Goal: Task Accomplishment & Management: Manage account settings

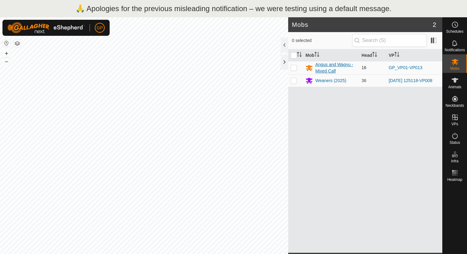
click at [332, 69] on div "Angus and Wagyu - Mixed Calf" at bounding box center [336, 68] width 41 height 13
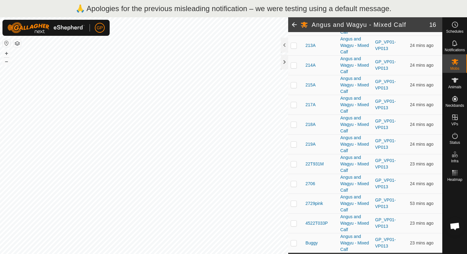
scroll to position [851, 0]
click at [313, 243] on span "Buggy" at bounding box center [312, 243] width 12 height 6
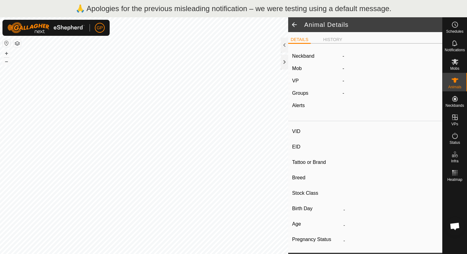
scroll to position [847, 0]
type input "Buggy"
type input "-"
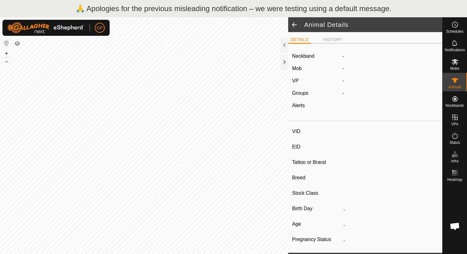
type input "-"
type input "0 kg"
type input "-"
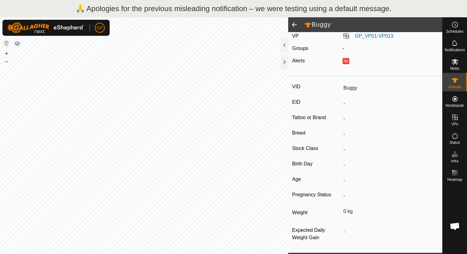
scroll to position [0, 0]
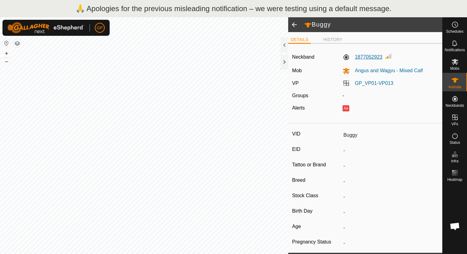
click at [377, 59] on label "1877052923" at bounding box center [363, 56] width 40 height 7
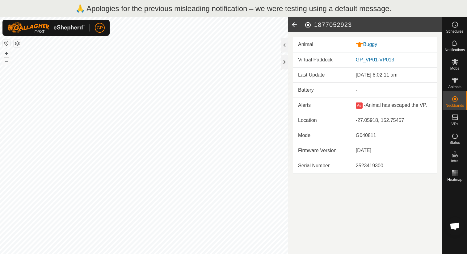
click at [362, 58] on link "GP_VP01-VP013" at bounding box center [375, 59] width 39 height 5
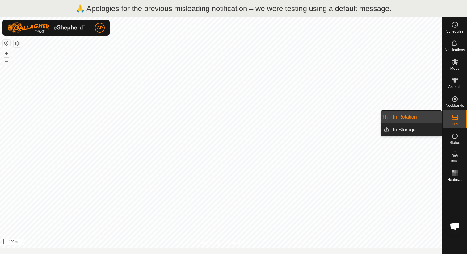
click at [456, 118] on icon at bounding box center [455, 117] width 7 height 7
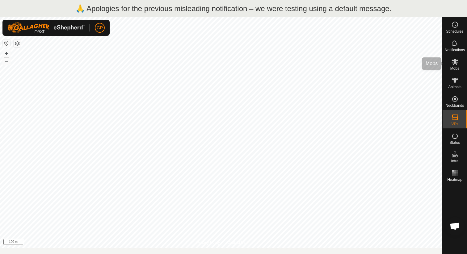
click at [455, 69] on span "Mobs" at bounding box center [455, 69] width 9 height 4
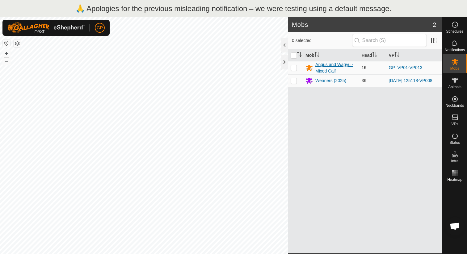
click at [343, 66] on div "Angus and Wagyu - Mixed Calf" at bounding box center [336, 68] width 41 height 13
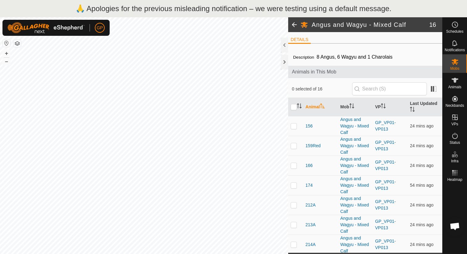
scroll to position [180, 0]
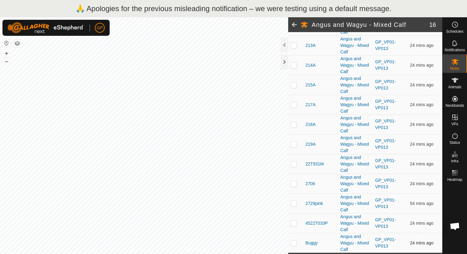
click at [295, 242] on p-checkbox at bounding box center [294, 243] width 6 height 5
checkbox input "true"
click at [361, 243] on div "Angus and Wagyu - Mixed Calf" at bounding box center [356, 243] width 30 height 19
click at [347, 243] on div "Angus and Wagyu - Mixed Calf" at bounding box center [356, 243] width 30 height 19
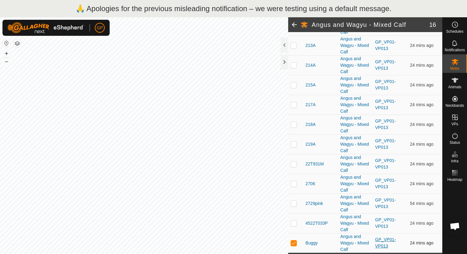
click at [387, 241] on link "GP_VP01-VP013" at bounding box center [386, 242] width 21 height 11
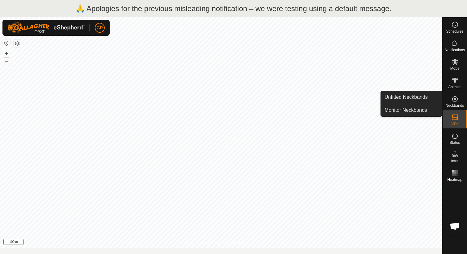
click at [454, 100] on icon at bounding box center [456, 99] width 6 height 6
click at [428, 99] on link "Unfitted Neckbands" at bounding box center [411, 97] width 61 height 12
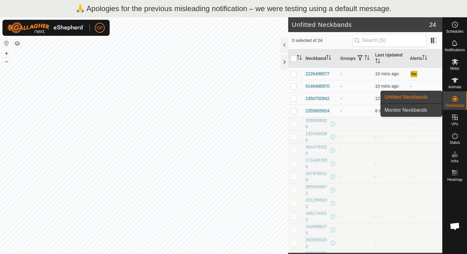
click at [427, 109] on link "Monitor Neckbands" at bounding box center [411, 110] width 61 height 12
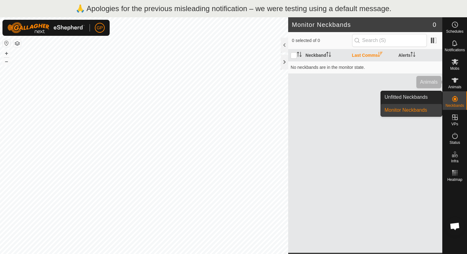
click at [459, 83] on icon at bounding box center [455, 80] width 7 height 7
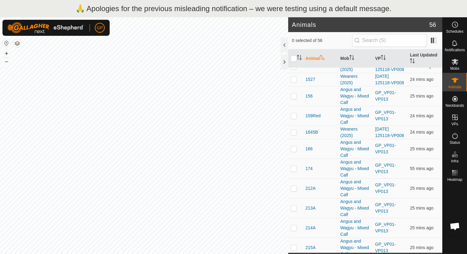
scroll to position [659, 0]
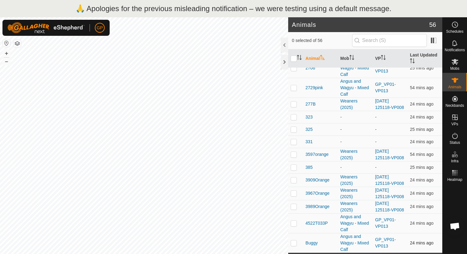
click at [296, 242] on p-checkbox at bounding box center [294, 243] width 6 height 5
checkbox input "true"
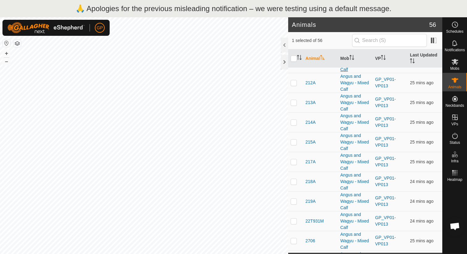
scroll to position [465, 0]
click at [349, 61] on th "Mob" at bounding box center [355, 58] width 35 height 19
click at [314, 241] on span "Buggy" at bounding box center [312, 241] width 12 height 6
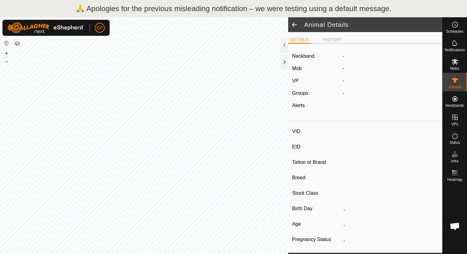
type input "Buggy"
type input "-"
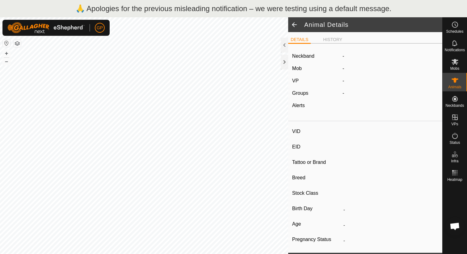
type input "0 kg"
type input "-"
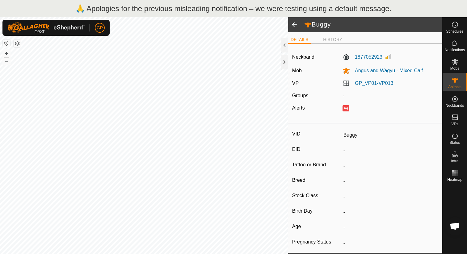
click at [413, 53] on div "1877052923" at bounding box center [390, 58] width 101 height 10
click at [333, 42] on li "HISTORY" at bounding box center [333, 39] width 24 height 7
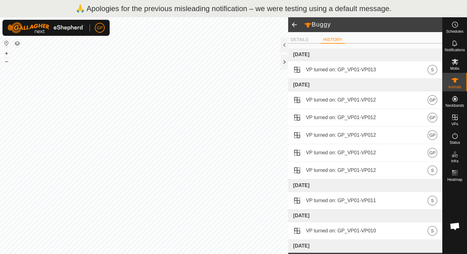
click at [333, 42] on li "HISTORY" at bounding box center [333, 39] width 24 height 7
click at [305, 43] on li "DETAILS" at bounding box center [299, 39] width 23 height 7
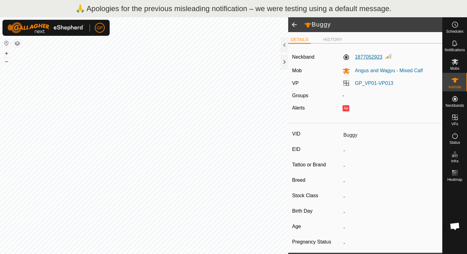
click at [353, 58] on label "1877052923" at bounding box center [363, 56] width 40 height 7
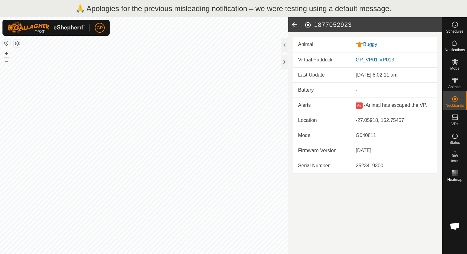
scroll to position [847, 0]
click at [299, 24] on icon at bounding box center [294, 24] width 12 height 15
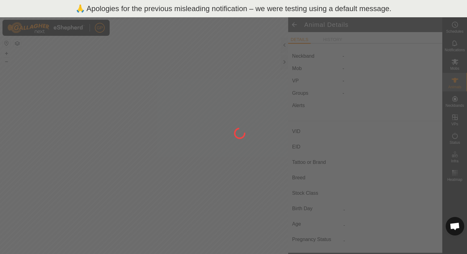
type input "Buggy"
type input "-"
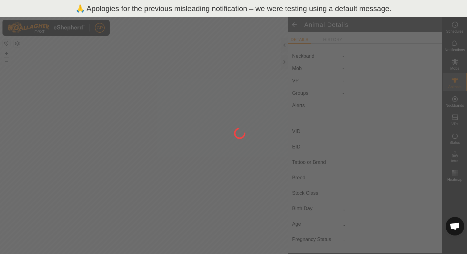
type input "0 kg"
type input "-"
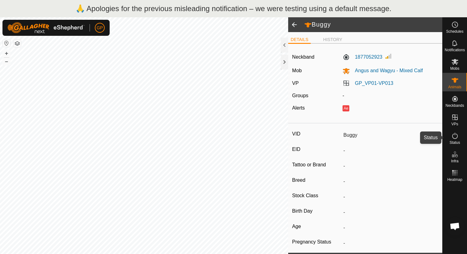
click at [458, 140] on es-activation-svg-icon at bounding box center [455, 136] width 11 height 10
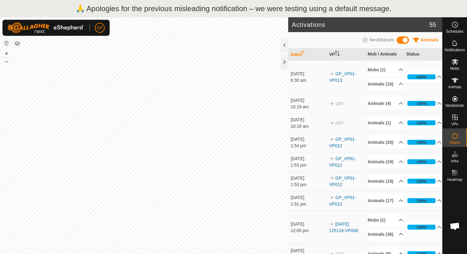
click at [384, 39] on span "Neckbands" at bounding box center [382, 39] width 24 height 5
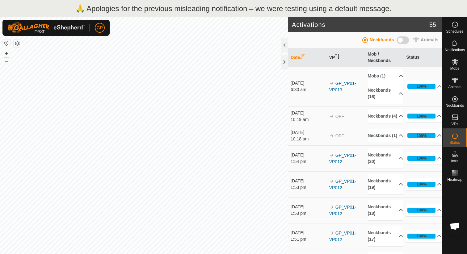
click at [403, 41] on span at bounding box center [403, 39] width 12 height 7
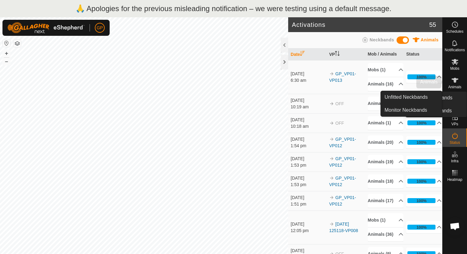
click at [451, 85] on span "Animals" at bounding box center [455, 87] width 13 height 4
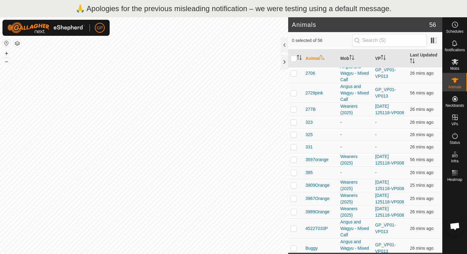
scroll to position [659, 0]
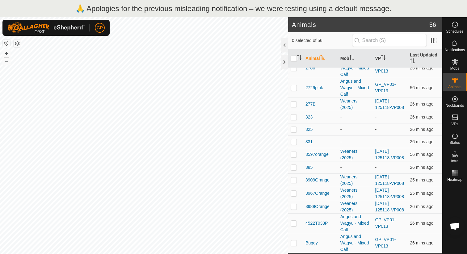
click at [294, 243] on p-checkbox at bounding box center [294, 243] width 6 height 5
checkbox input "true"
click at [455, 67] on span "Mobs" at bounding box center [455, 69] width 9 height 4
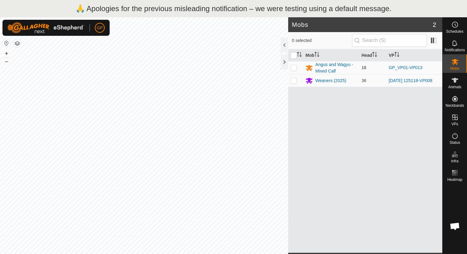
click at [295, 66] on p-checkbox at bounding box center [294, 67] width 6 height 5
click at [297, 68] on p-checkbox at bounding box center [294, 67] width 6 height 5
checkbox input "false"
click at [317, 68] on div "Angus and Wagyu - Mixed Calf" at bounding box center [336, 68] width 41 height 13
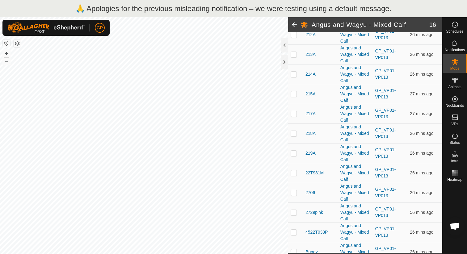
scroll to position [180, 0]
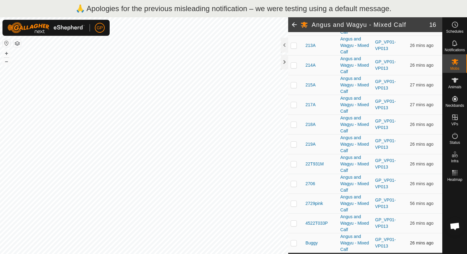
click at [294, 242] on p-checkbox at bounding box center [294, 243] width 6 height 5
checkbox input "true"
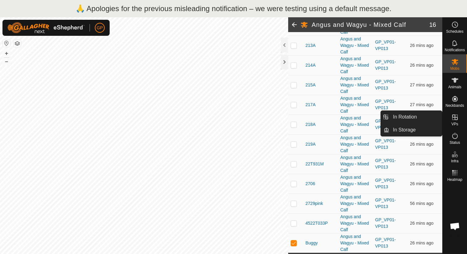
click at [454, 119] on icon at bounding box center [455, 117] width 7 height 7
click at [429, 117] on link "In Rotation" at bounding box center [416, 117] width 53 height 12
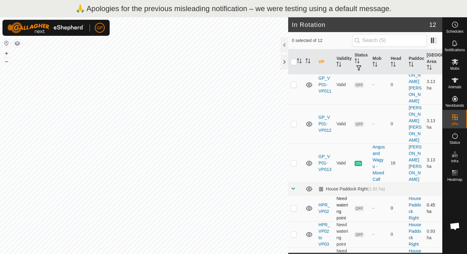
scroll to position [219, 0]
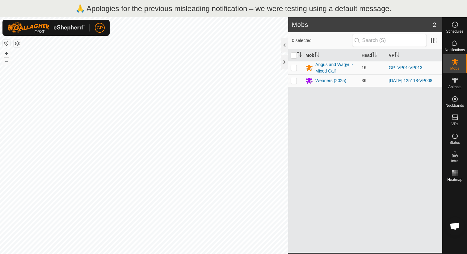
scroll to position [847, 0]
click at [323, 71] on div "Angus and Wagyu - Mixed Calf" at bounding box center [336, 68] width 41 height 13
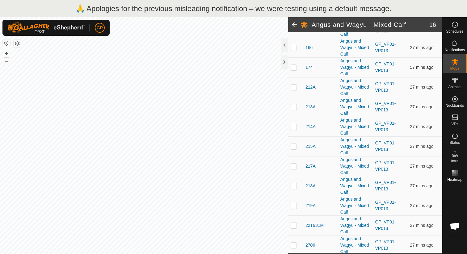
scroll to position [180, 0]
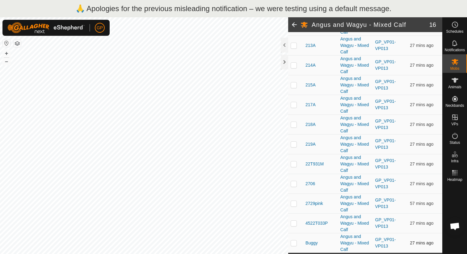
click at [295, 244] on p-checkbox at bounding box center [294, 243] width 6 height 5
checkbox input "true"
click at [453, 24] on circle at bounding box center [456, 25] width 6 height 6
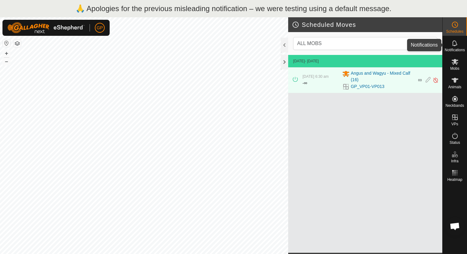
click at [450, 45] on es-notification-svg-icon at bounding box center [455, 43] width 11 height 10
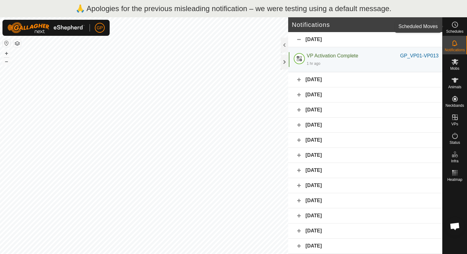
click at [452, 29] on es-schedule-vp-svg-icon at bounding box center [455, 25] width 11 height 10
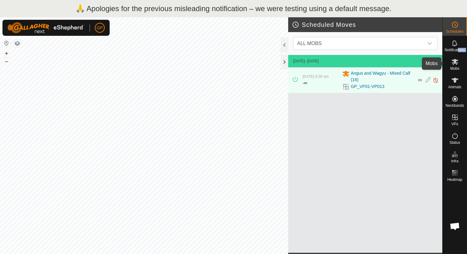
drag, startPoint x: 458, startPoint y: 54, endPoint x: 454, endPoint y: 63, distance: 10.4
click at [454, 63] on nav "Schedules Notifications Mobs Animals Neckbands VPs Status Infra Heatmap Help" at bounding box center [455, 144] width 24 height 254
click at [453, 36] on div "Notifications" at bounding box center [455, 45] width 24 height 19
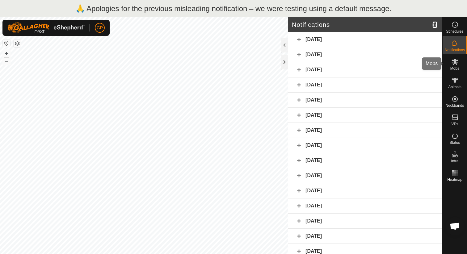
click at [456, 71] on div "Mobs" at bounding box center [455, 63] width 24 height 19
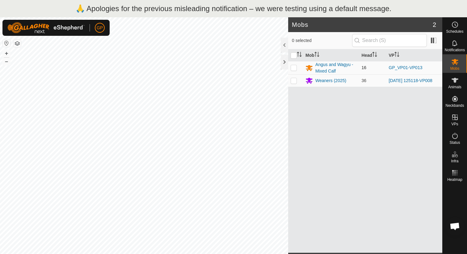
click at [295, 67] on p-checkbox at bounding box center [294, 67] width 6 height 5
checkbox input "false"
click at [313, 67] on icon at bounding box center [309, 67] width 7 height 7
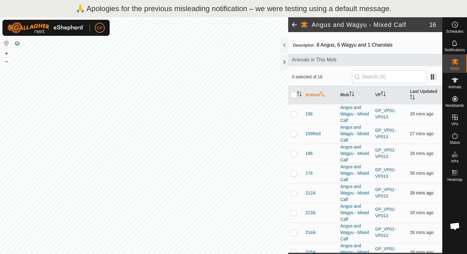
scroll to position [15, 0]
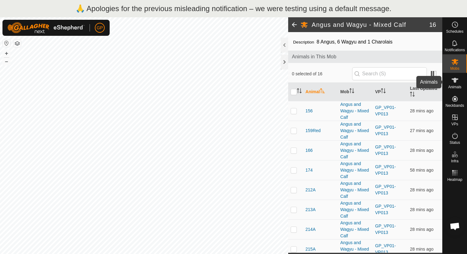
click at [456, 84] on es-animals-svg-icon at bounding box center [455, 80] width 11 height 10
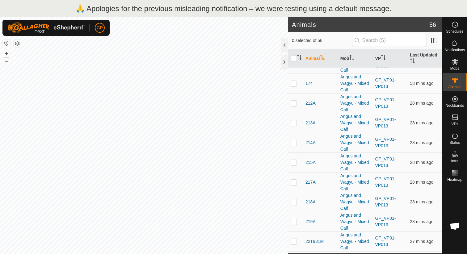
scroll to position [659, 0]
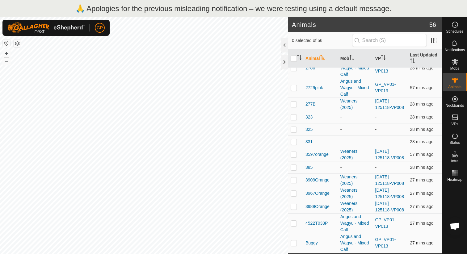
click at [295, 242] on p-checkbox at bounding box center [294, 243] width 6 height 5
checkbox input "true"
click at [457, 241] on div at bounding box center [455, 218] width 24 height 69
click at [455, 225] on span "Open chat" at bounding box center [455, 227] width 10 height 9
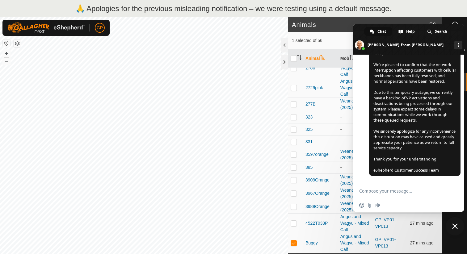
click at [454, 226] on span "Close chat" at bounding box center [456, 227] width 6 height 6
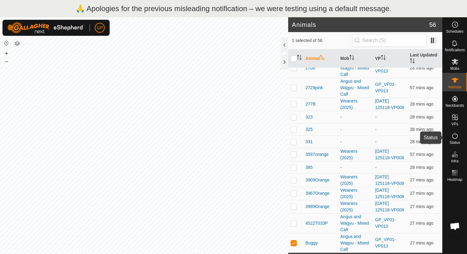
click at [451, 134] on es-activation-svg-icon at bounding box center [455, 136] width 11 height 10
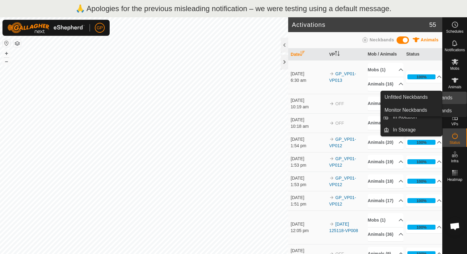
click at [454, 100] on icon at bounding box center [455, 98] width 7 height 7
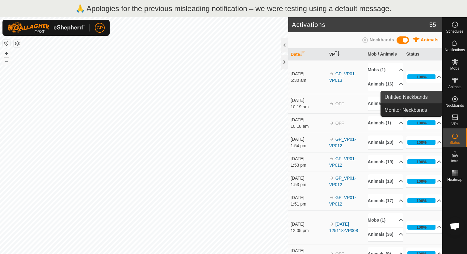
click at [438, 96] on link "Unfitted Neckbands" at bounding box center [411, 97] width 61 height 12
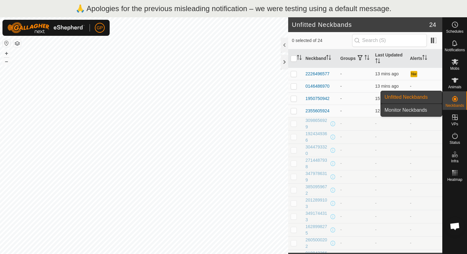
click at [427, 110] on link "Monitor Neckbands" at bounding box center [411, 110] width 61 height 12
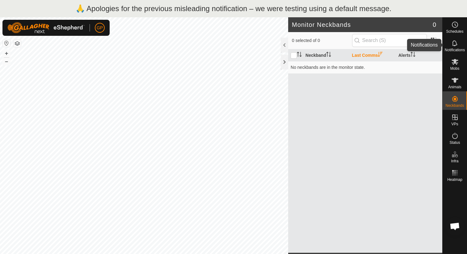
click at [456, 46] on icon at bounding box center [455, 43] width 7 height 7
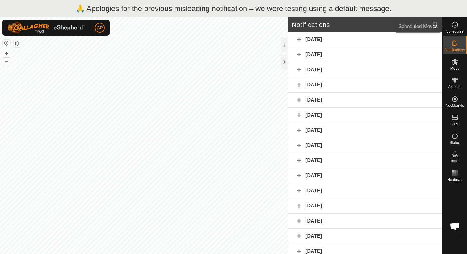
click at [459, 32] on span "Schedules" at bounding box center [454, 32] width 17 height 4
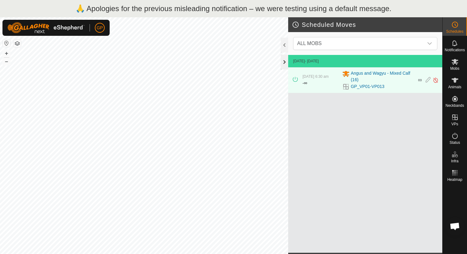
click at [285, 58] on div at bounding box center [284, 62] width 7 height 15
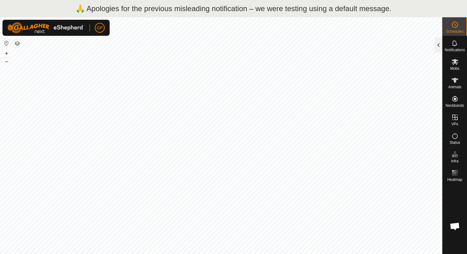
click at [441, 43] on div at bounding box center [438, 45] width 7 height 15
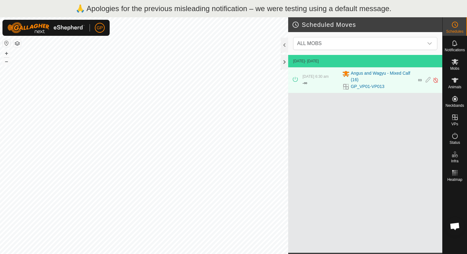
scroll to position [847, 0]
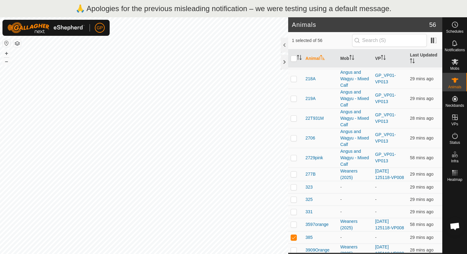
scroll to position [659, 0]
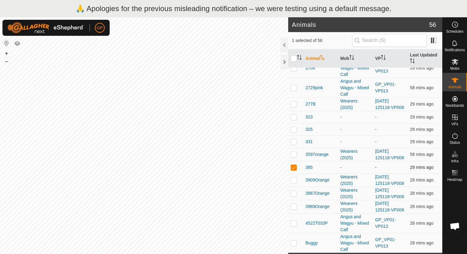
click at [293, 168] on p-checkbox at bounding box center [294, 167] width 6 height 5
checkbox input "false"
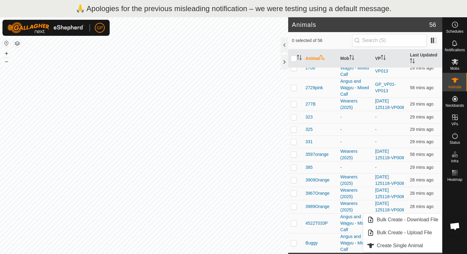
click at [429, 246] on link "Create Single Animal" at bounding box center [403, 246] width 79 height 12
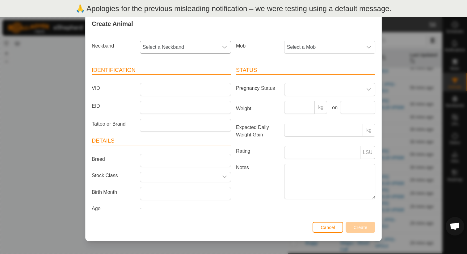
click at [223, 53] on div "dropdown trigger" at bounding box center [225, 47] width 12 height 12
click at [310, 49] on span "Select a Mob" at bounding box center [324, 47] width 78 height 12
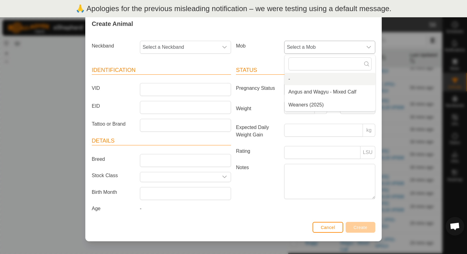
click at [291, 78] on li "-" at bounding box center [330, 79] width 91 height 12
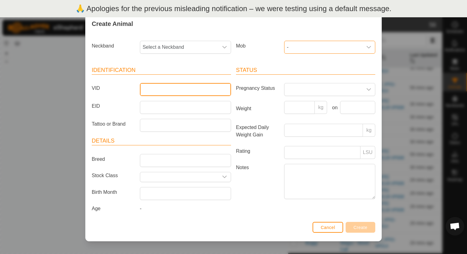
click at [180, 92] on input "VID" at bounding box center [185, 89] width 91 height 13
type input "368"
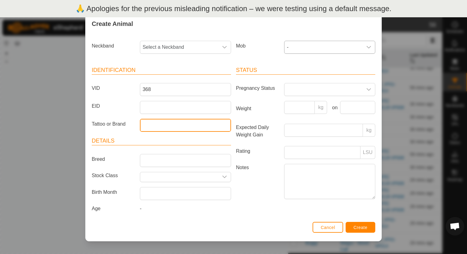
click at [166, 124] on input "Tattoo or Brand" at bounding box center [185, 125] width 91 height 13
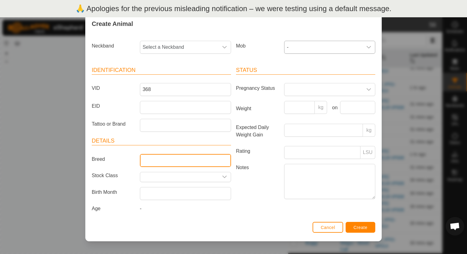
click at [153, 164] on input "Breed" at bounding box center [185, 160] width 91 height 13
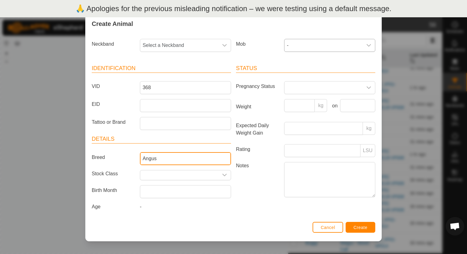
type input "Angus"
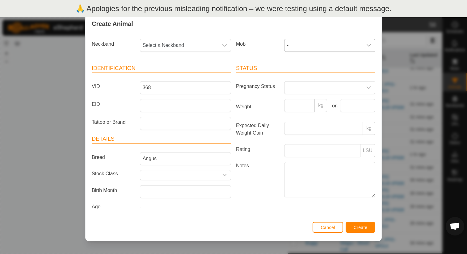
click at [241, 194] on label "Notes" at bounding box center [258, 179] width 48 height 35
click at [284, 194] on textarea "Notes" at bounding box center [329, 179] width 91 height 35
click at [219, 46] on div "dropdown trigger" at bounding box center [225, 45] width 12 height 12
type input "3"
type input "22264"
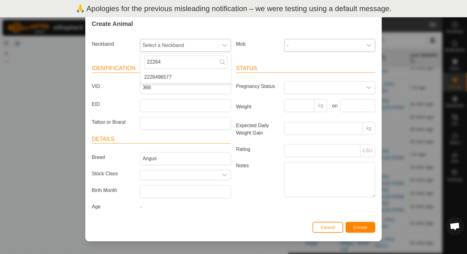
click at [199, 76] on li "2226496577" at bounding box center [186, 77] width 91 height 12
click at [354, 84] on span at bounding box center [324, 88] width 78 height 12
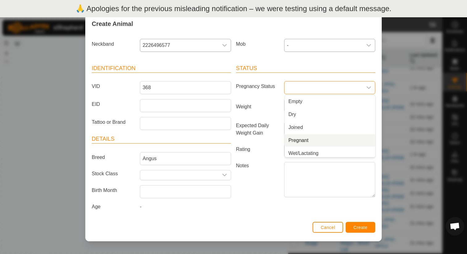
scroll to position [15, 0]
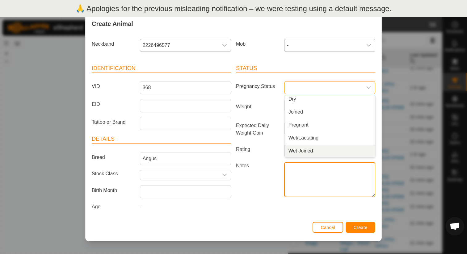
click at [329, 186] on textarea "Notes" at bounding box center [329, 179] width 91 height 35
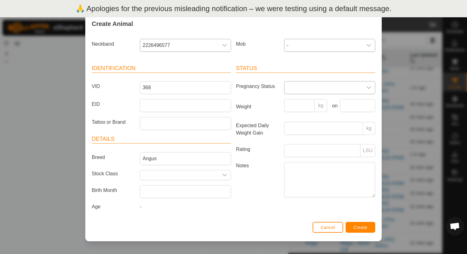
click at [332, 87] on span at bounding box center [324, 88] width 78 height 12
click at [324, 104] on li "Empty" at bounding box center [330, 102] width 91 height 12
click at [326, 91] on span "Empty" at bounding box center [324, 88] width 78 height 12
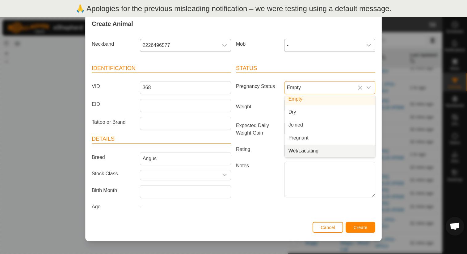
scroll to position [0, 0]
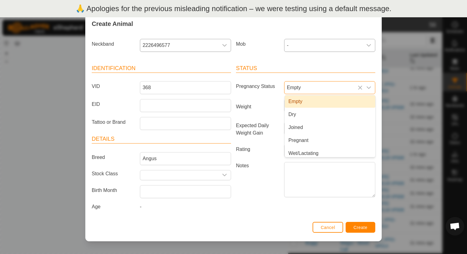
click at [358, 88] on span "Empty" at bounding box center [324, 88] width 78 height 12
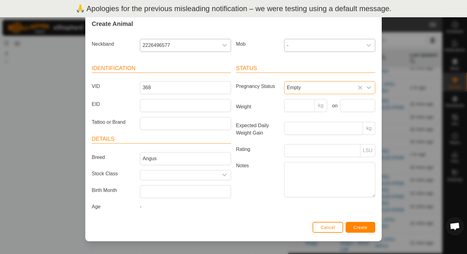
click at [359, 88] on icon at bounding box center [360, 87] width 5 height 5
click at [330, 233] on div "Cancel Create" at bounding box center [234, 230] width 296 height 21
click at [322, 48] on span "-" at bounding box center [324, 45] width 78 height 12
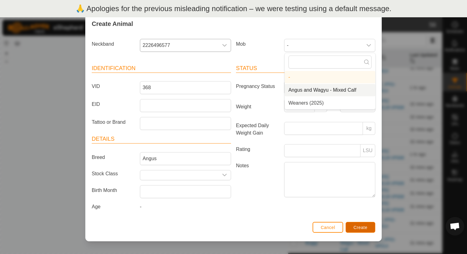
click at [368, 226] on span "Create" at bounding box center [361, 227] width 14 height 5
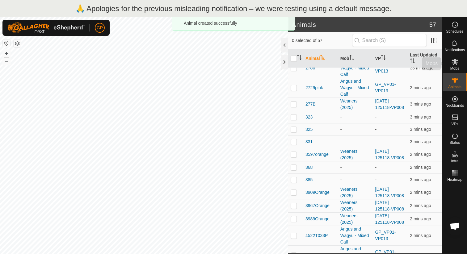
click at [455, 67] on span "Mobs" at bounding box center [455, 69] width 9 height 4
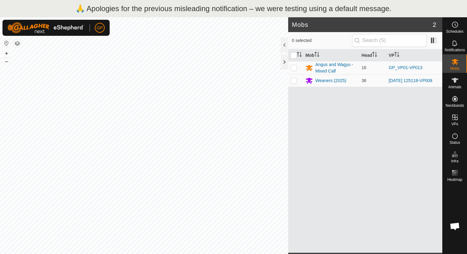
click at [440, 252] on div "Mob Head [PERSON_NAME] and Wagyu - Mixed Calf 16 GP_VP01-VP013 Weaners [PHONE_N…" at bounding box center [365, 151] width 154 height 204
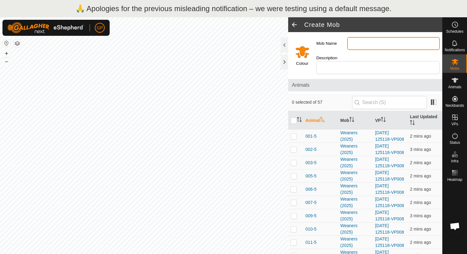
click at [369, 41] on input "Mob Name" at bounding box center [394, 43] width 93 height 13
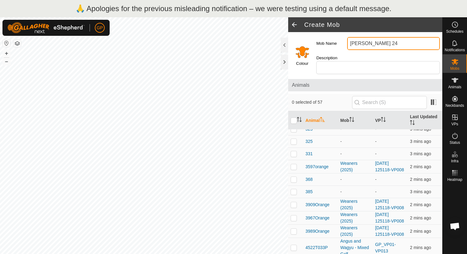
scroll to position [725, 0]
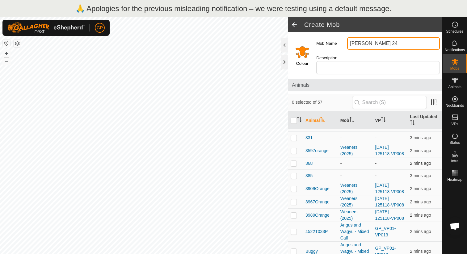
type input "[PERSON_NAME] 24"
click at [297, 161] on p-checkbox at bounding box center [294, 163] width 6 height 5
checkbox input "true"
click at [294, 173] on p-checkbox at bounding box center [294, 175] width 6 height 5
checkbox input "true"
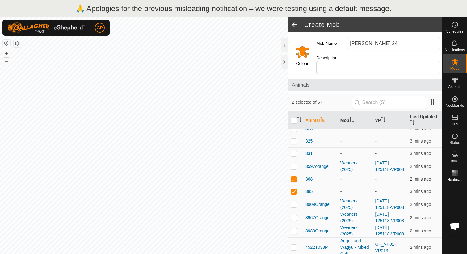
scroll to position [707, 0]
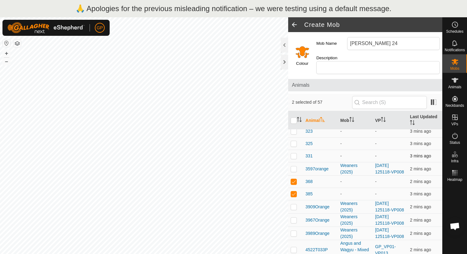
click at [294, 154] on p-checkbox at bounding box center [294, 156] width 6 height 5
checkbox input "true"
click at [293, 141] on td at bounding box center [295, 144] width 15 height 12
checkbox input "true"
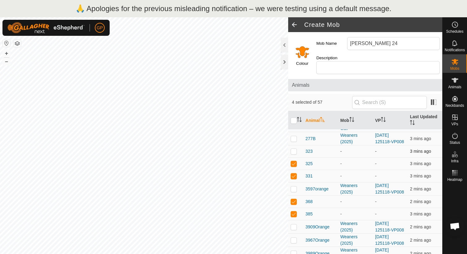
click at [293, 148] on td at bounding box center [295, 152] width 15 height 12
checkbox input "true"
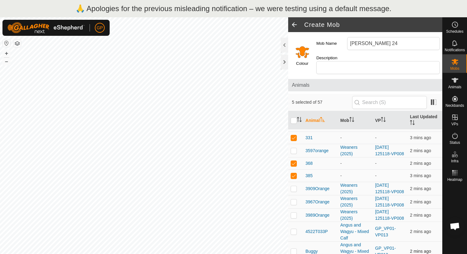
click at [294, 248] on td at bounding box center [295, 252] width 15 height 20
checkbox input "true"
click at [467, 231] on div at bounding box center [455, 218] width 24 height 69
click at [433, 254] on td "2 mins ago" at bounding box center [425, 252] width 35 height 20
click at [406, 254] on td "GP_VP01-VP013" at bounding box center [390, 252] width 35 height 20
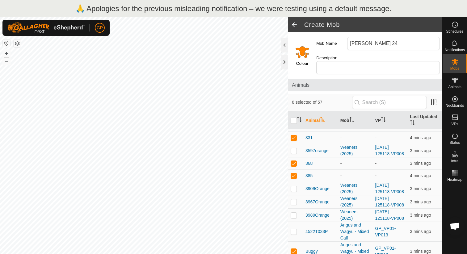
click at [318, 26] on h2 "Create Mob" at bounding box center [374, 24] width 138 height 7
click at [367, 61] on input "Description" at bounding box center [379, 67] width 124 height 13
click at [438, 254] on td "3 mins ago" at bounding box center [425, 252] width 35 height 20
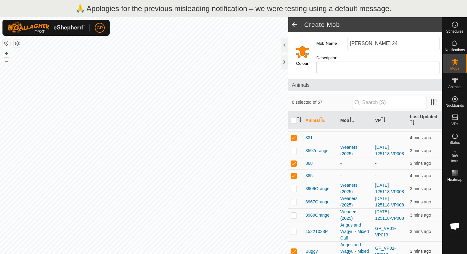
click at [438, 254] on td "3 mins ago" at bounding box center [425, 252] width 35 height 20
click at [294, 23] on span at bounding box center [294, 24] width 12 height 15
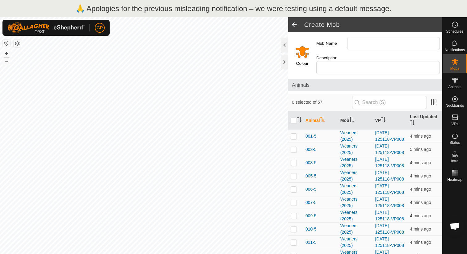
click at [383, 36] on div "Mob Name" at bounding box center [378, 44] width 129 height 18
click at [373, 43] on input "Mob Name" at bounding box center [394, 43] width 93 height 13
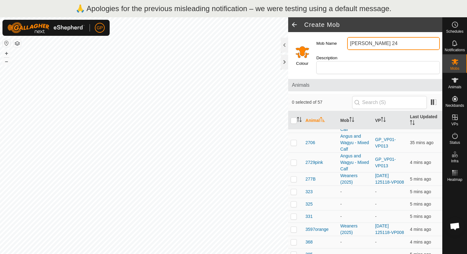
scroll to position [725, 0]
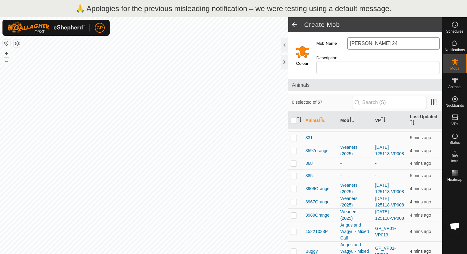
type input "[PERSON_NAME] 24"
click at [295, 249] on p-checkbox at bounding box center [294, 251] width 6 height 5
checkbox input "true"
click at [295, 212] on td at bounding box center [295, 215] width 15 height 13
click at [295, 213] on p-checkbox at bounding box center [294, 215] width 6 height 5
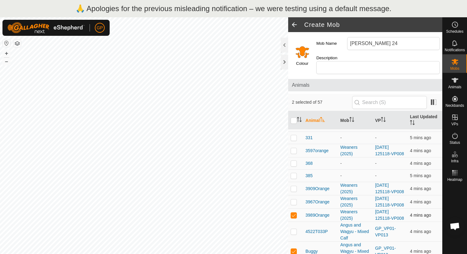
checkbox input "false"
click at [295, 173] on p-checkbox at bounding box center [294, 175] width 6 height 5
checkbox input "true"
click at [295, 158] on td at bounding box center [295, 164] width 15 height 12
checkbox input "true"
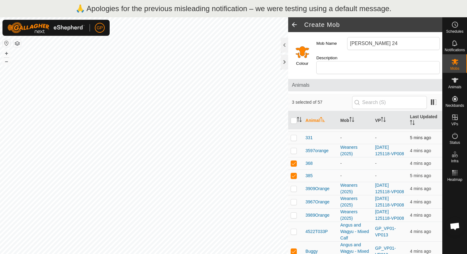
click at [295, 135] on p-checkbox at bounding box center [294, 137] width 6 height 5
checkbox input "true"
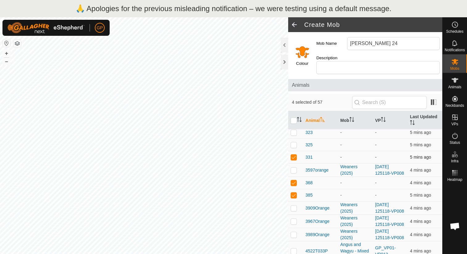
scroll to position [695, 0]
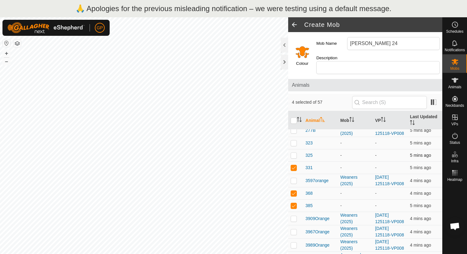
click at [293, 150] on td at bounding box center [295, 156] width 15 height 12
checkbox input "true"
click at [293, 141] on p-checkbox at bounding box center [294, 143] width 6 height 5
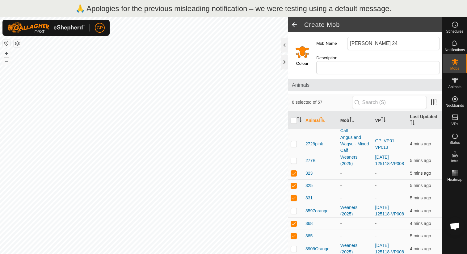
scroll to position [653, 0]
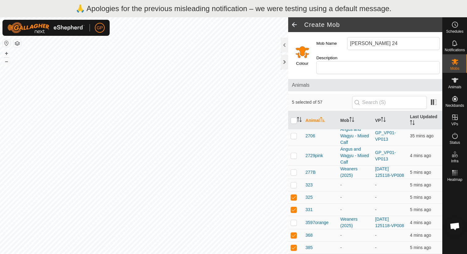
checkbox input "true"
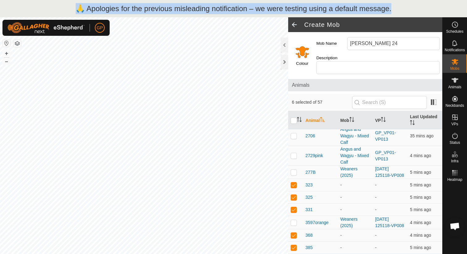
drag, startPoint x: 429, startPoint y: 15, endPoint x: 432, endPoint y: 1, distance: 14.6
click at [432, 0] on div "🙏 Apologies for the previous misleading notification – we were testing using a …" at bounding box center [233, 8] width 467 height 17
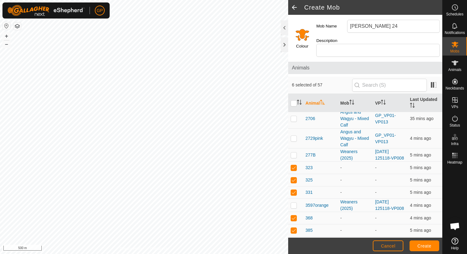
click at [424, 252] on footer "Cancel Create" at bounding box center [365, 246] width 154 height 16
click at [424, 248] on span "Create" at bounding box center [425, 246] width 14 height 5
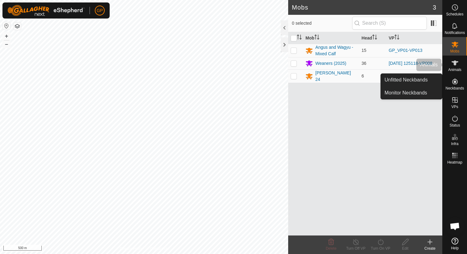
click at [454, 66] on icon at bounding box center [455, 62] width 7 height 7
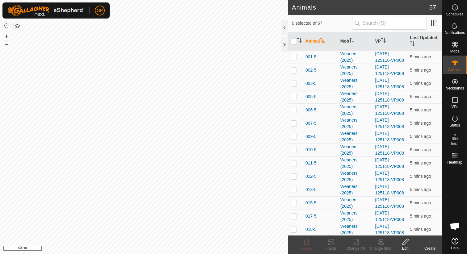
click at [432, 245] on icon at bounding box center [430, 242] width 7 height 7
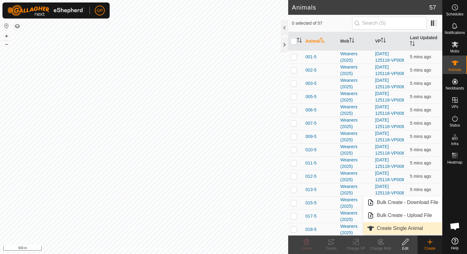
click at [395, 228] on link "Create Single Animal" at bounding box center [403, 229] width 79 height 12
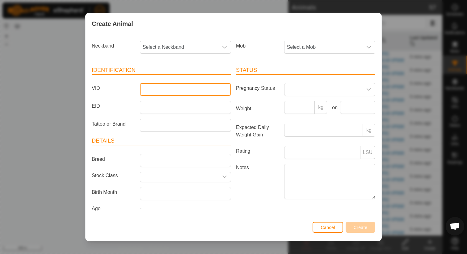
click at [172, 88] on input "VID" at bounding box center [185, 89] width 91 height 13
type input "349"
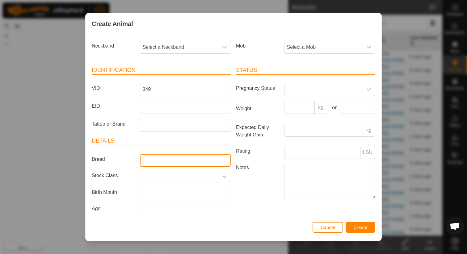
click at [170, 159] on input "Breed" at bounding box center [185, 160] width 91 height 13
type input "Angus"
click at [191, 50] on span "Select a Neckband" at bounding box center [179, 47] width 78 height 12
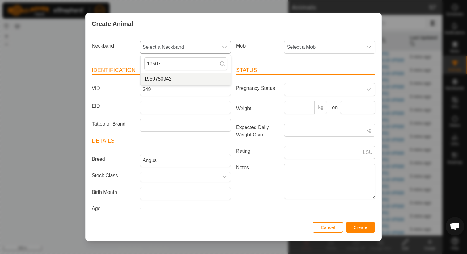
type input "19507"
click at [165, 82] on li "1950750942" at bounding box center [186, 79] width 91 height 12
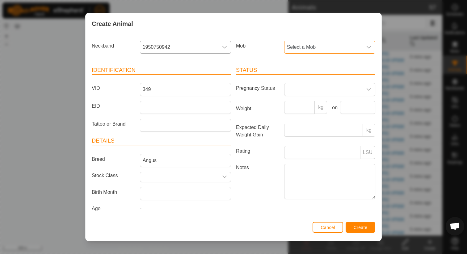
click at [343, 42] on span "Select a Mob" at bounding box center [324, 47] width 78 height 12
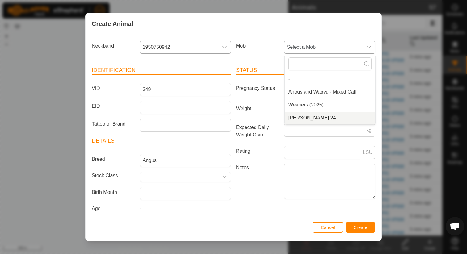
click at [313, 116] on li "[PERSON_NAME] 24" at bounding box center [330, 118] width 91 height 12
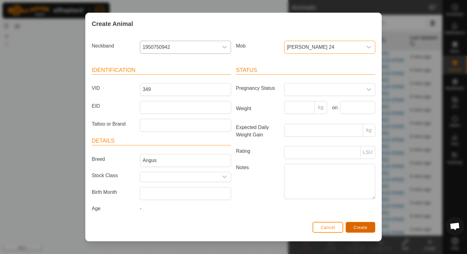
click at [359, 225] on span "Create" at bounding box center [361, 227] width 14 height 5
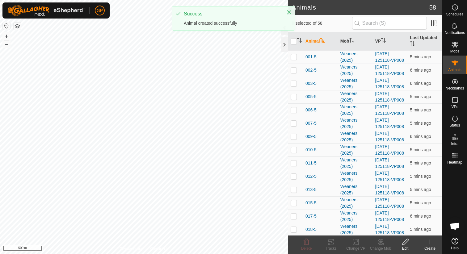
click at [431, 241] on icon at bounding box center [430, 242] width 7 height 7
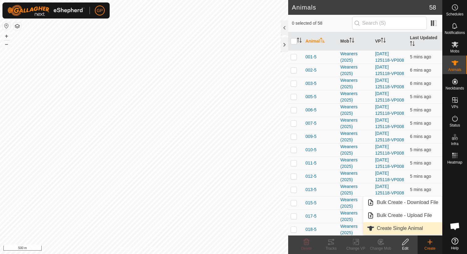
click at [418, 231] on link "Create Single Animal" at bounding box center [403, 229] width 79 height 12
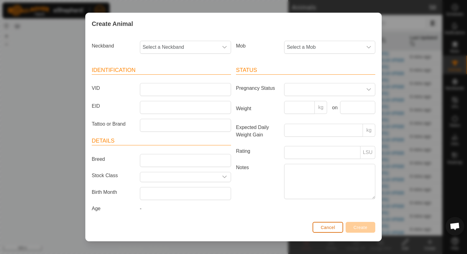
click at [328, 228] on span "Cancel" at bounding box center [328, 227] width 15 height 5
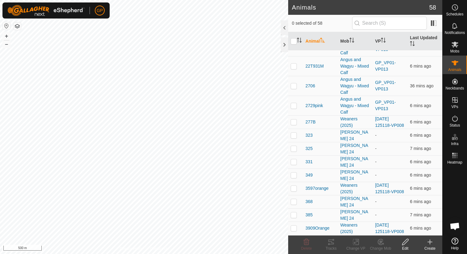
scroll to position [677, 0]
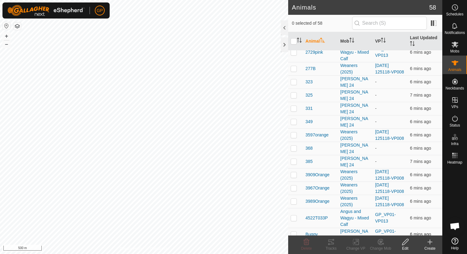
click at [313, 232] on span "Buggy" at bounding box center [312, 235] width 12 height 6
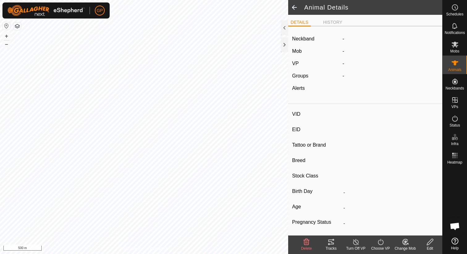
type input "Buggy"
type input "-"
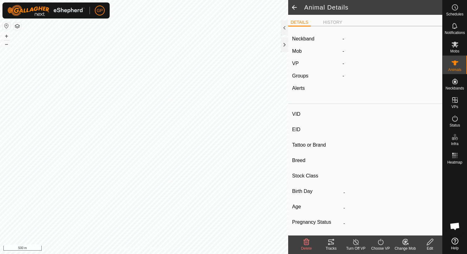
type input "0 kg"
type input "-"
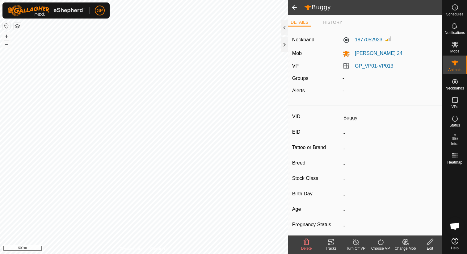
click at [433, 242] on icon at bounding box center [431, 242] width 8 height 7
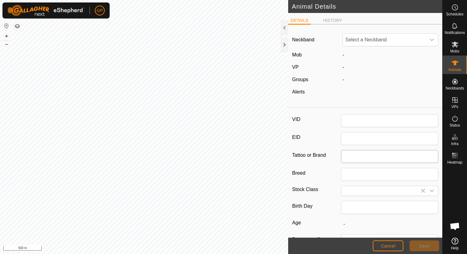
type input "Buggy"
type input "0"
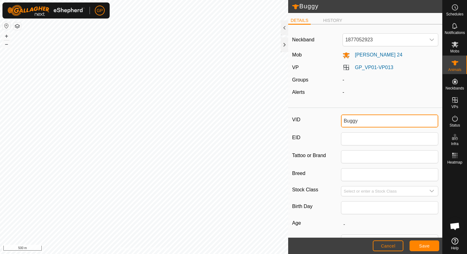
click at [361, 121] on input "Buggy" at bounding box center [390, 121] width 98 height 13
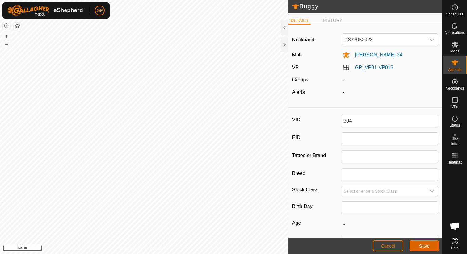
click at [422, 243] on button "Save" at bounding box center [425, 246] width 30 height 11
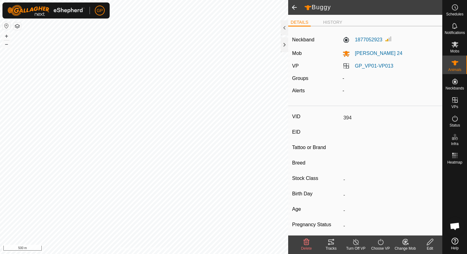
type input "Buggy"
type input "-"
type input "0 kg"
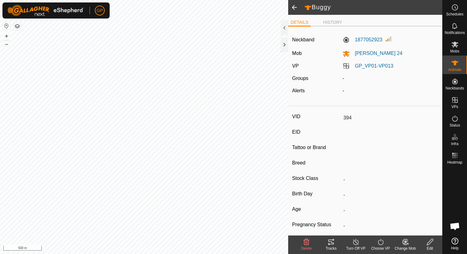
type input "-"
type input "394"
click at [459, 64] on es-animals-svg-icon at bounding box center [455, 63] width 11 height 10
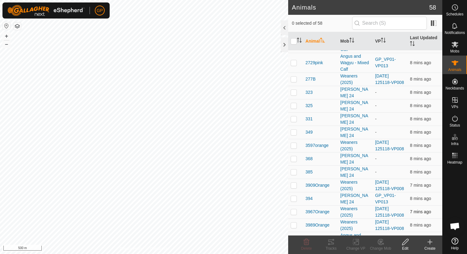
scroll to position [666, 0]
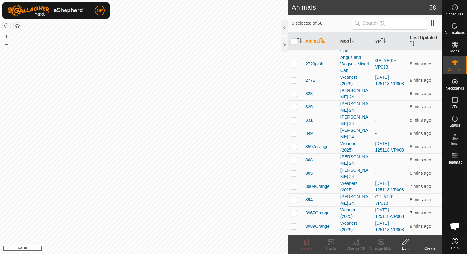
click at [291, 198] on p-checkbox at bounding box center [294, 200] width 6 height 5
checkbox input "true"
click at [358, 242] on icon at bounding box center [356, 242] width 8 height 7
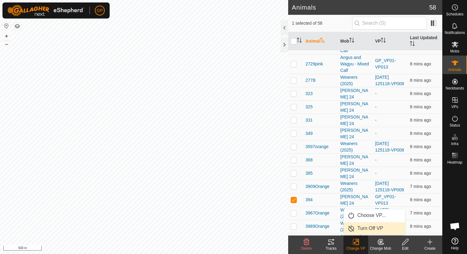
click at [366, 228] on link "Turn Off VP" at bounding box center [374, 229] width 61 height 12
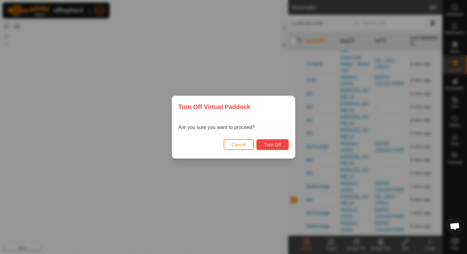
click at [281, 146] on button "Turn Off" at bounding box center [273, 144] width 32 height 11
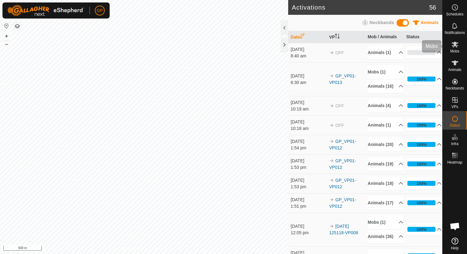
click at [459, 49] on span "Mobs" at bounding box center [455, 51] width 9 height 4
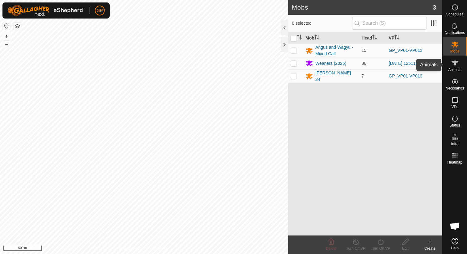
click at [455, 68] on span "Animals" at bounding box center [455, 70] width 13 height 4
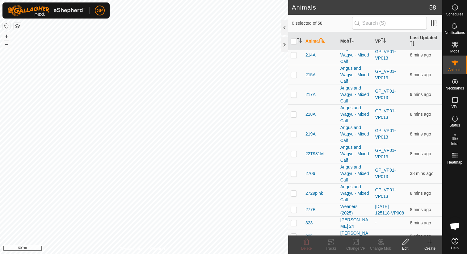
scroll to position [678, 0]
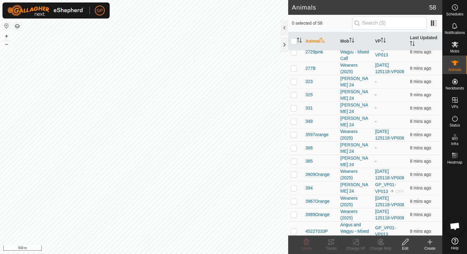
click at [429, 244] on icon at bounding box center [430, 242] width 7 height 7
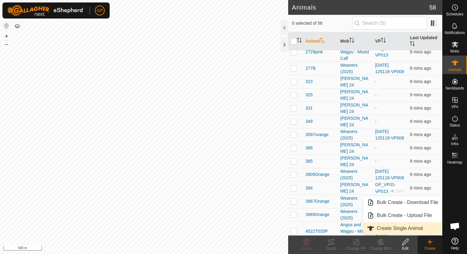
click at [419, 232] on link "Create Single Animal" at bounding box center [403, 229] width 79 height 12
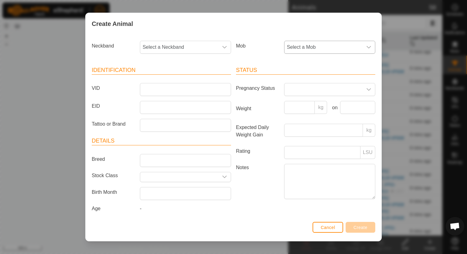
click at [289, 42] on span "Select a Mob" at bounding box center [324, 47] width 78 height 12
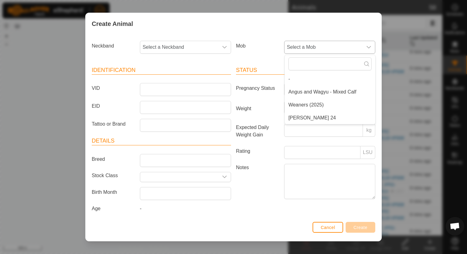
click at [305, 119] on li "[PERSON_NAME] 24" at bounding box center [330, 118] width 91 height 12
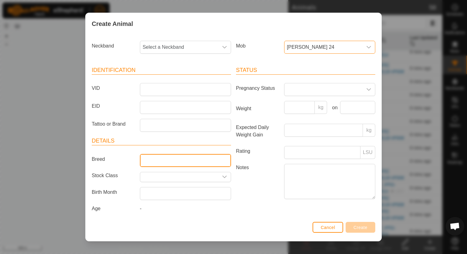
click at [168, 160] on input "Breed" at bounding box center [185, 160] width 91 height 13
type input "Angus"
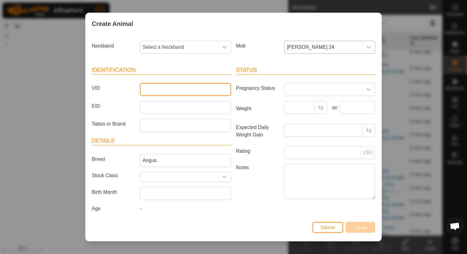
click at [159, 90] on input "VID" at bounding box center [185, 89] width 91 height 13
click at [169, 48] on span "Select a Neckband" at bounding box center [179, 47] width 78 height 12
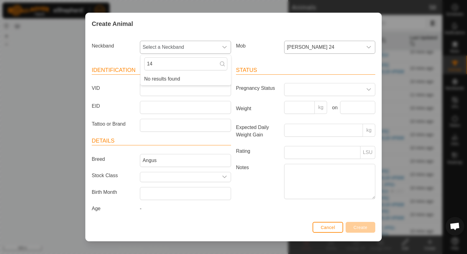
type input "1"
type input "0"
type input "4100"
click at [163, 79] on li "4100456509" at bounding box center [186, 79] width 91 height 12
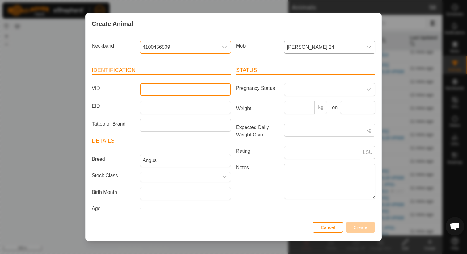
click at [163, 89] on input "VID" at bounding box center [185, 89] width 91 height 13
type input "333"
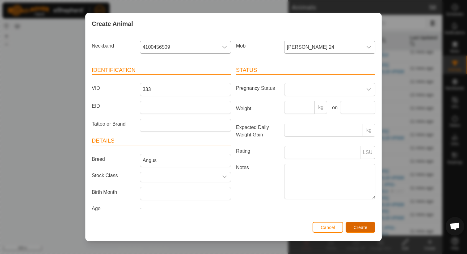
click at [365, 226] on span "Create" at bounding box center [361, 227] width 14 height 5
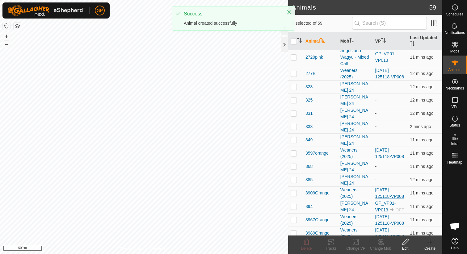
scroll to position [690, 0]
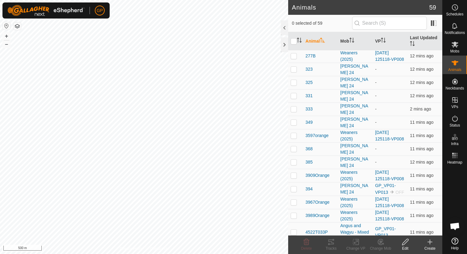
click at [430, 245] on icon at bounding box center [430, 242] width 0 height 4
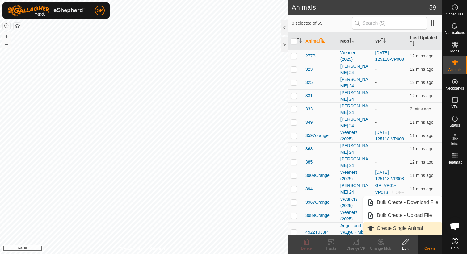
click at [416, 228] on link "Create Single Animal" at bounding box center [403, 229] width 79 height 12
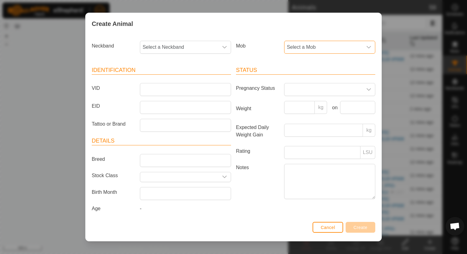
click at [300, 49] on span "Select a Mob" at bounding box center [324, 47] width 78 height 12
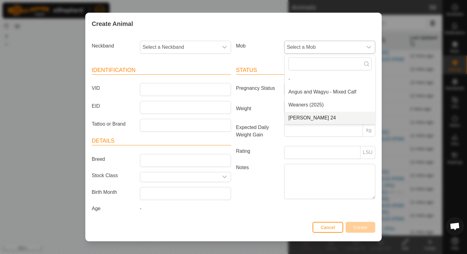
click at [302, 115] on li "[PERSON_NAME] 24" at bounding box center [330, 118] width 91 height 12
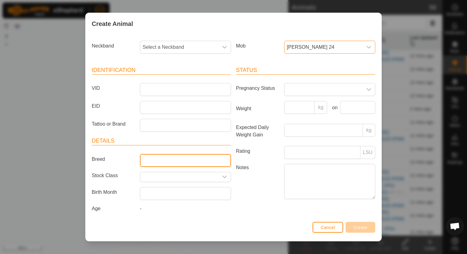
click at [163, 155] on input "Breed" at bounding box center [185, 160] width 91 height 13
type input "Angus"
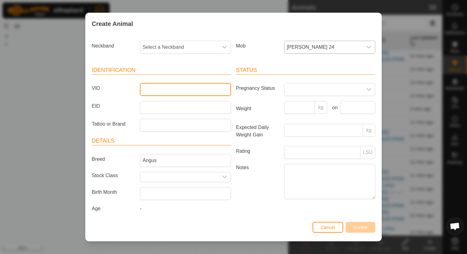
click at [164, 90] on input "VID" at bounding box center [185, 89] width 91 height 13
click at [170, 44] on span "Select a Neckband" at bounding box center [179, 47] width 78 height 12
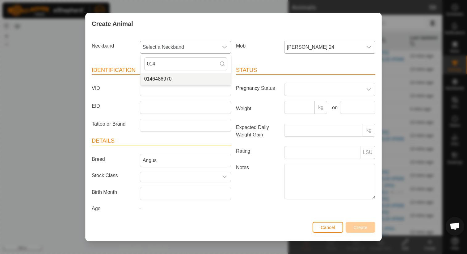
type input "014"
click at [156, 77] on li "0146486970" at bounding box center [186, 79] width 91 height 12
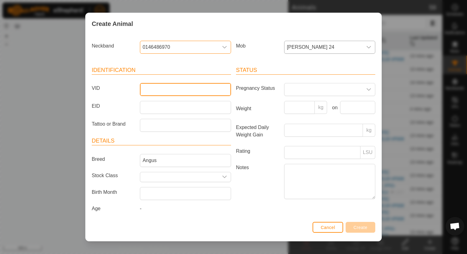
click at [151, 92] on input "VID" at bounding box center [185, 89] width 91 height 13
type input "393"
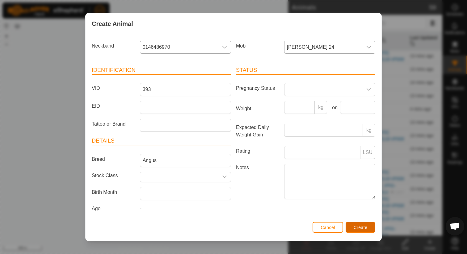
click at [366, 229] on span "Create" at bounding box center [361, 227] width 14 height 5
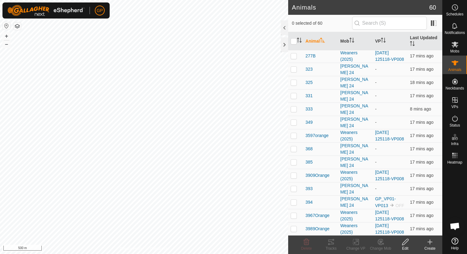
click at [432, 241] on icon at bounding box center [430, 242] width 7 height 7
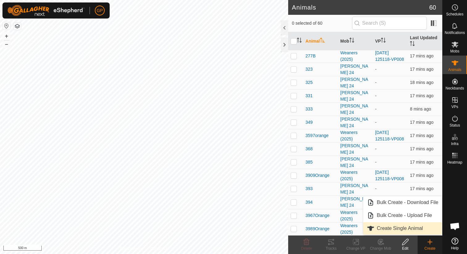
click at [413, 227] on link "Create Single Animal" at bounding box center [403, 229] width 79 height 12
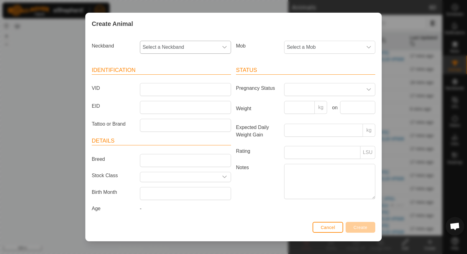
click at [184, 50] on span "Select a Neckband" at bounding box center [179, 47] width 78 height 12
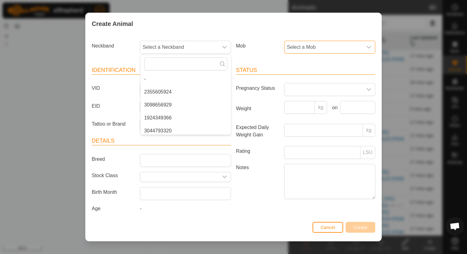
click at [299, 47] on span "Select a Mob" at bounding box center [324, 47] width 78 height 12
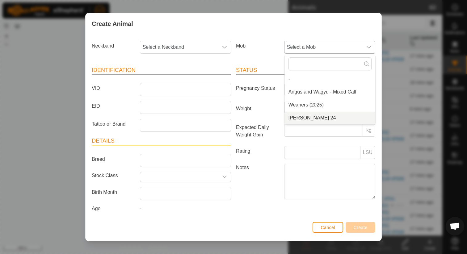
click at [300, 120] on li "[PERSON_NAME] 24" at bounding box center [330, 118] width 91 height 12
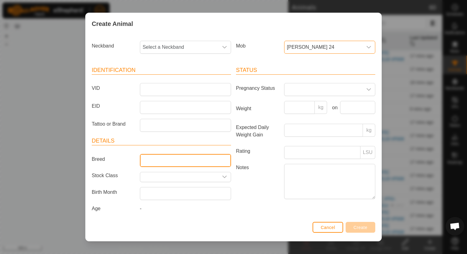
click at [215, 163] on input "Breed" at bounding box center [185, 160] width 91 height 13
type input "Angus"
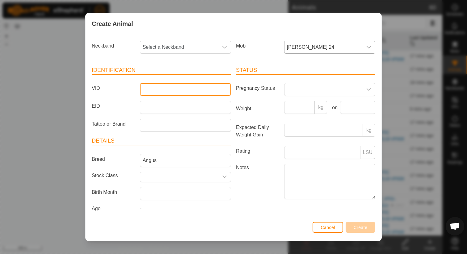
click at [156, 91] on input "VID" at bounding box center [185, 89] width 91 height 13
click at [322, 229] on span "Cancel" at bounding box center [328, 227] width 15 height 5
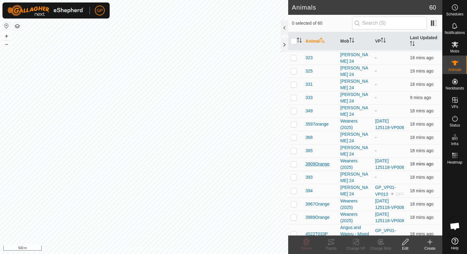
scroll to position [702, 0]
click at [295, 174] on p-checkbox at bounding box center [294, 176] width 6 height 5
checkbox input "true"
click at [406, 243] on icon at bounding box center [406, 242] width 6 height 6
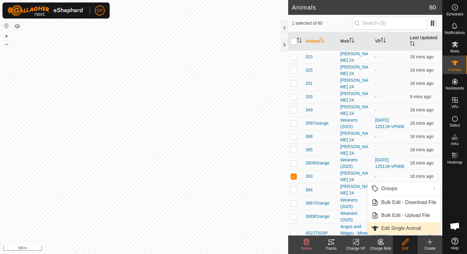
click at [392, 232] on link "Edit Single Animal" at bounding box center [404, 229] width 73 height 12
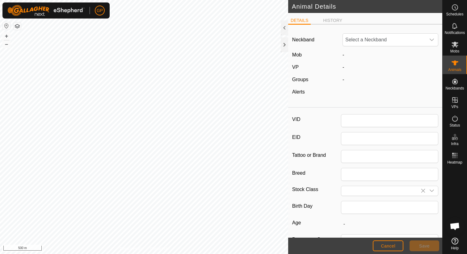
type input "393"
type input "Angus"
type input "0"
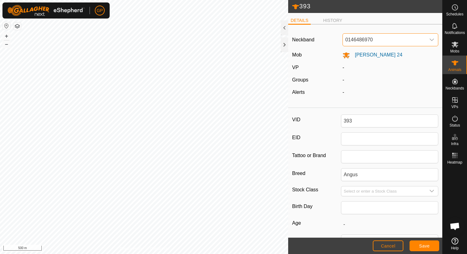
click at [367, 41] on span "0146486970" at bounding box center [384, 40] width 83 height 12
type input "2355"
click at [384, 68] on li "2355605924" at bounding box center [390, 72] width 95 height 12
click at [426, 245] on span "Save" at bounding box center [425, 246] width 11 height 5
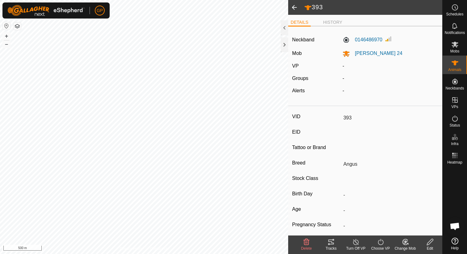
type input "-"
type input "0 kg"
type input "-"
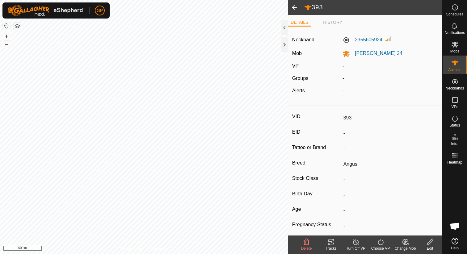
click at [293, 9] on span at bounding box center [294, 7] width 12 height 15
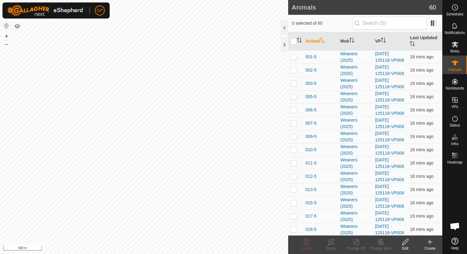
click at [430, 241] on icon at bounding box center [430, 242] width 0 height 4
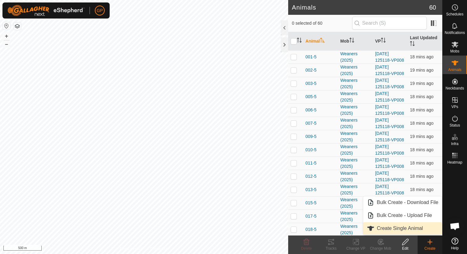
click at [410, 232] on link "Create Single Animal" at bounding box center [403, 229] width 79 height 12
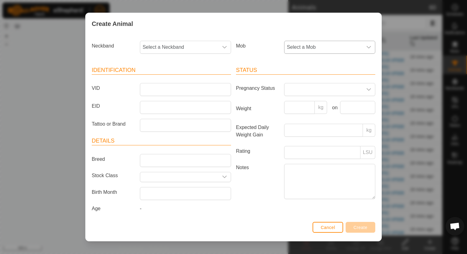
click at [293, 48] on span "Select a Mob" at bounding box center [324, 47] width 78 height 12
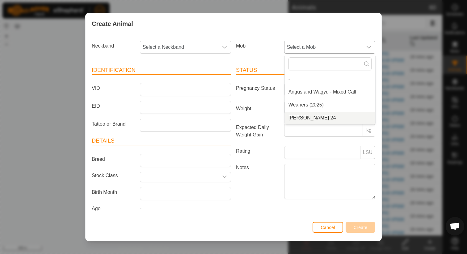
click at [300, 120] on li "[PERSON_NAME] 24" at bounding box center [330, 118] width 91 height 12
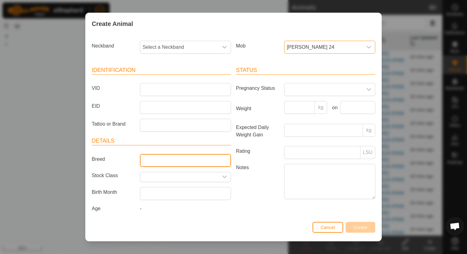
click at [182, 165] on input "Breed" at bounding box center [185, 160] width 91 height 13
type input "Angus"
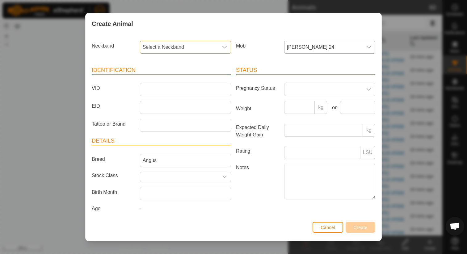
click at [199, 48] on span "Select a Neckband" at bounding box center [179, 47] width 78 height 12
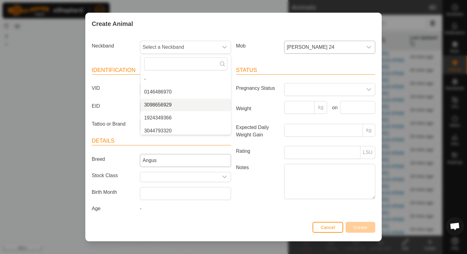
scroll to position [2, 0]
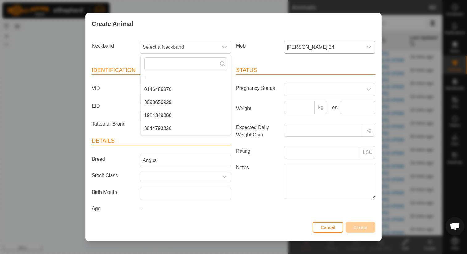
click at [116, 109] on label "EID" at bounding box center [113, 106] width 48 height 11
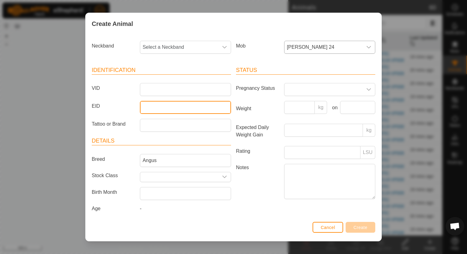
click at [140, 109] on input "EID" at bounding box center [185, 107] width 91 height 13
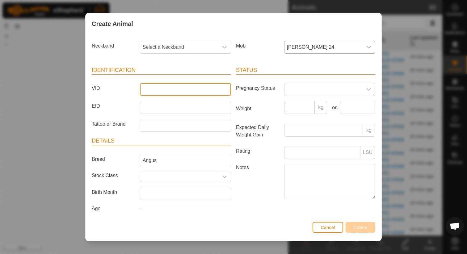
click at [145, 93] on input "VID" at bounding box center [185, 89] width 91 height 13
type input "356"
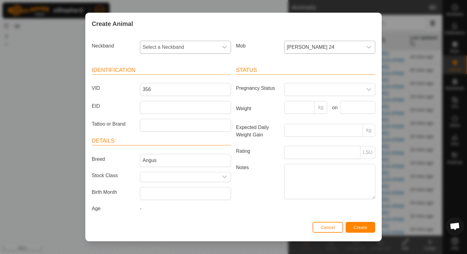
click at [156, 50] on span "Select a Neckband" at bounding box center [179, 47] width 78 height 12
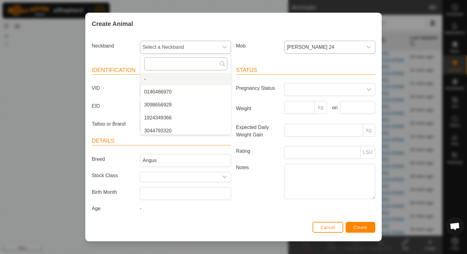
click at [164, 65] on input "text" at bounding box center [185, 64] width 83 height 13
type input "1"
type input "0146"
click at [153, 82] on li "0146486970" at bounding box center [186, 79] width 91 height 12
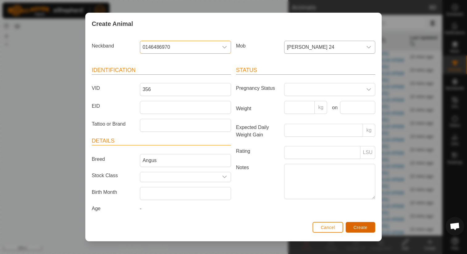
click at [368, 229] on span "Create" at bounding box center [361, 227] width 14 height 5
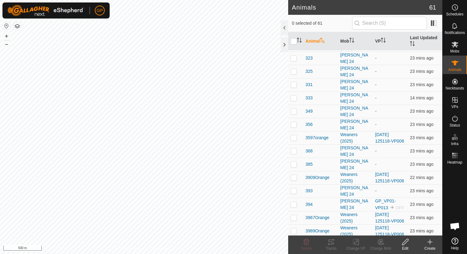
scroll to position [703, 0]
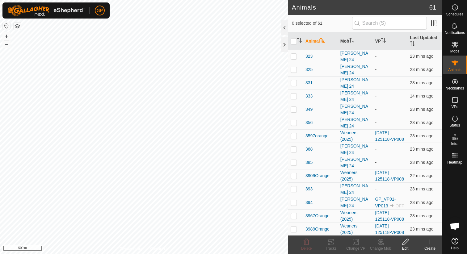
click at [432, 244] on icon at bounding box center [430, 242] width 7 height 7
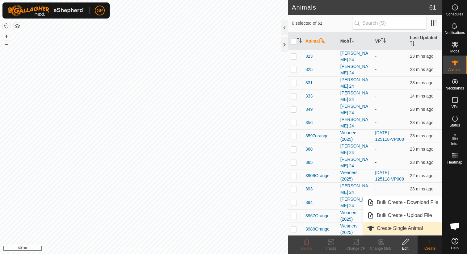
click at [420, 230] on link "Create Single Animal" at bounding box center [403, 229] width 79 height 12
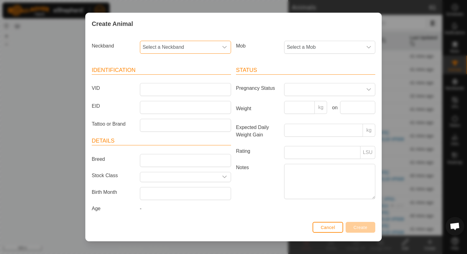
click at [185, 50] on span "Select a Neckband" at bounding box center [179, 47] width 78 height 12
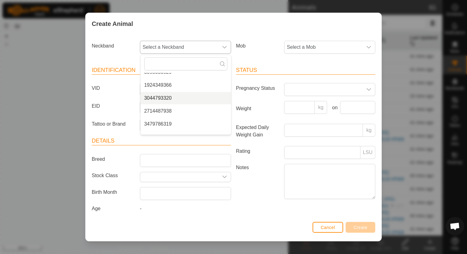
scroll to position [0, 0]
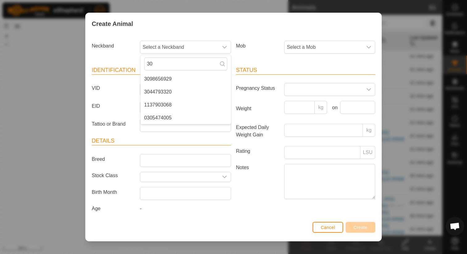
type input "3"
click at [324, 229] on span "Cancel" at bounding box center [328, 227] width 15 height 5
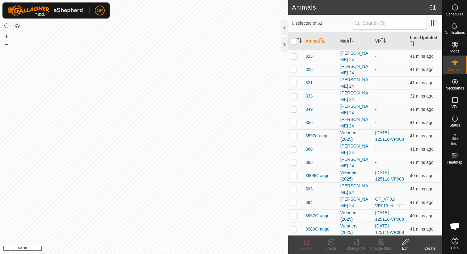
click at [461, 227] on span "Open chat" at bounding box center [455, 226] width 19 height 19
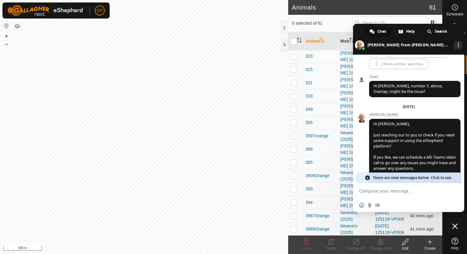
scroll to position [857, 0]
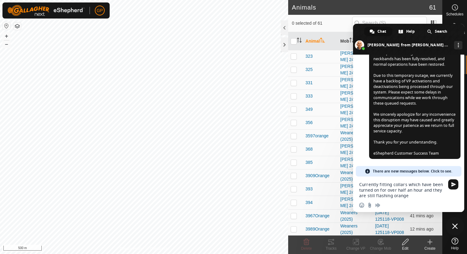
type textarea "Currently fitting collars which have been turned on for over half an hour and t…"
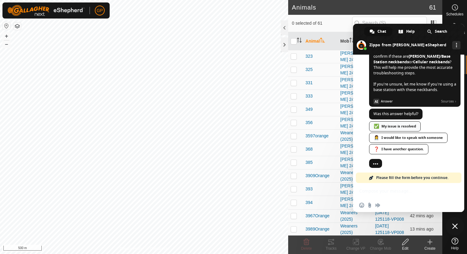
scroll to position [1035, 0]
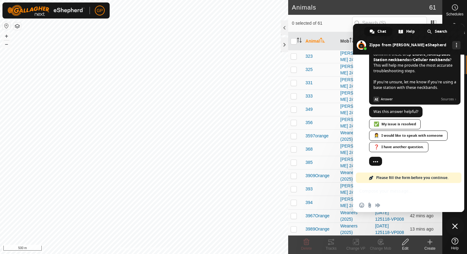
click at [380, 189] on div "Insert an emoji Send a file Audio message" at bounding box center [408, 197] width 111 height 29
click at [371, 193] on div "Insert an emoji Send a file Audio message" at bounding box center [408, 197] width 111 height 29
click at [376, 187] on div "Insert an emoji Send a file Audio message" at bounding box center [408, 197] width 111 height 29
click at [387, 178] on span "Please fill the form before you continue." at bounding box center [413, 178] width 72 height 11
click at [388, 147] on div "❓ I have another question." at bounding box center [398, 147] width 59 height 10
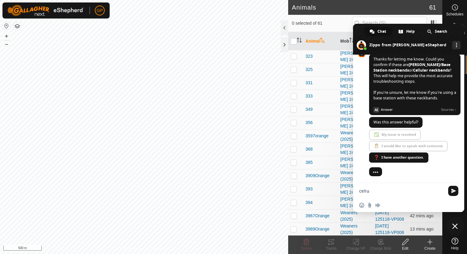
scroll to position [1026, 0]
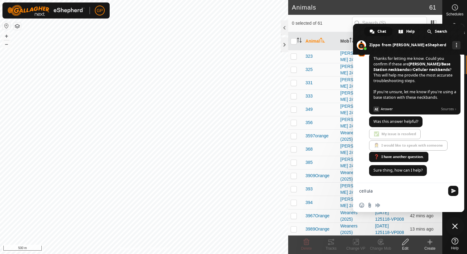
type textarea "cellular"
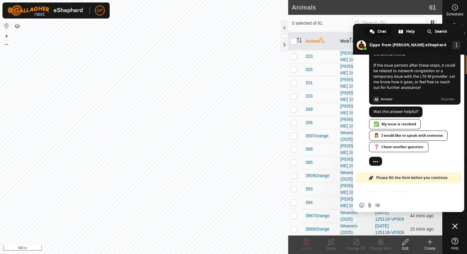
scroll to position [1354, 0]
click at [319, 249] on div "Tracks" at bounding box center [331, 249] width 25 height 6
click at [459, 226] on span "Close chat" at bounding box center [455, 226] width 19 height 19
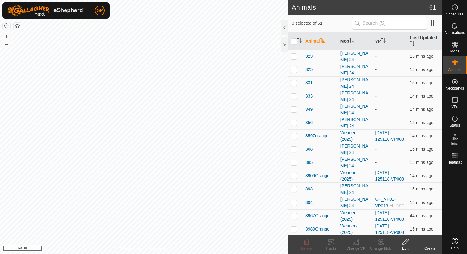
click at [429, 246] on div "Create" at bounding box center [430, 249] width 25 height 6
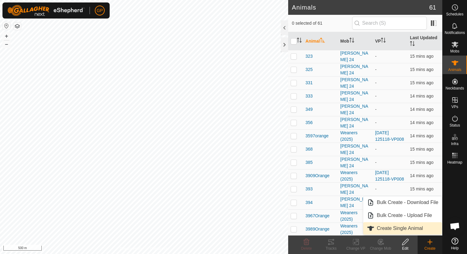
click at [416, 230] on link "Create Single Animal" at bounding box center [403, 229] width 79 height 12
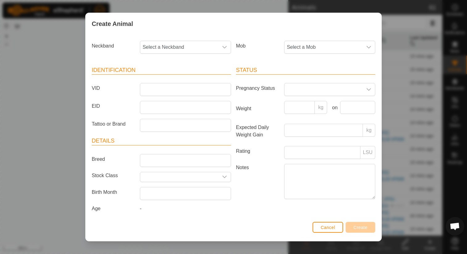
click at [214, 37] on div "Neckband Select a Neckband Mob Select a Mob Identification VID EID Tattoo or Br…" at bounding box center [234, 128] width 296 height 186
click at [215, 46] on span "Select a Neckband" at bounding box center [179, 47] width 78 height 12
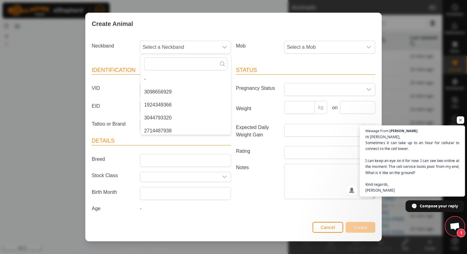
click at [387, 159] on span "Hi [PERSON_NAME], Sometimes it can take up to an hour for cellular to connect t…" at bounding box center [413, 164] width 94 height 60
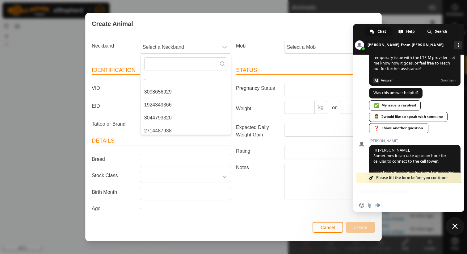
scroll to position [1421, 0]
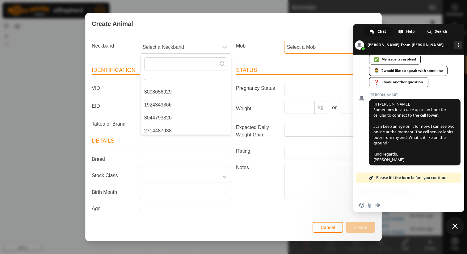
click at [303, 47] on span "Select a Mob" at bounding box center [324, 47] width 78 height 12
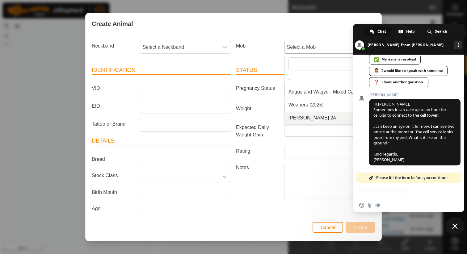
click at [297, 113] on li "[PERSON_NAME] 24" at bounding box center [330, 118] width 91 height 12
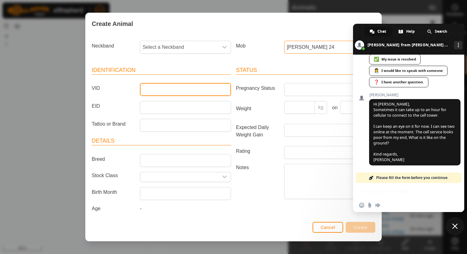
click at [181, 94] on input "VID" at bounding box center [185, 89] width 91 height 13
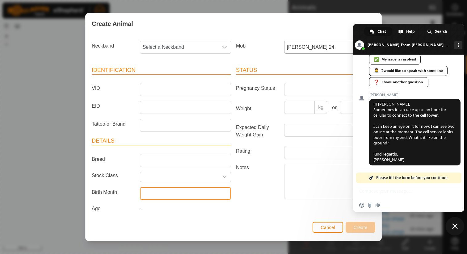
click at [161, 194] on input "text" at bounding box center [185, 193] width 91 height 13
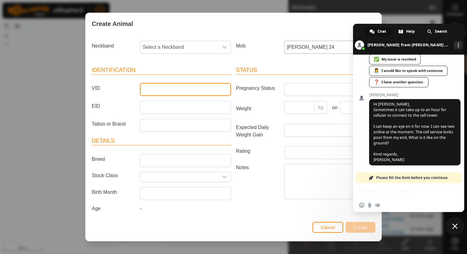
click at [160, 94] on input "VID" at bounding box center [185, 89] width 91 height 13
type input "377"
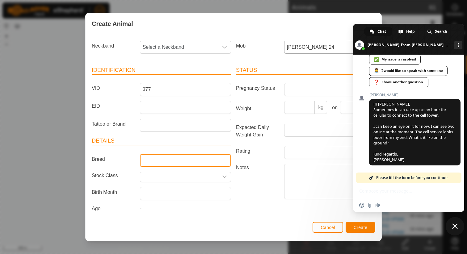
click at [157, 155] on input "Breed" at bounding box center [185, 160] width 91 height 13
type input "Angus"
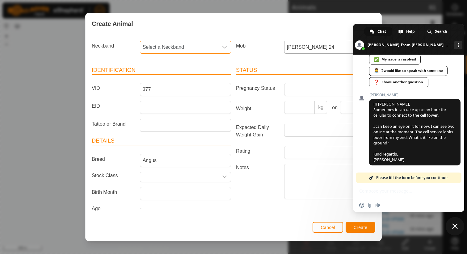
click at [193, 42] on span "Select a Neckband" at bounding box center [179, 47] width 78 height 12
type input "34797"
click at [171, 80] on li "3479786319" at bounding box center [186, 79] width 91 height 12
click at [350, 226] on button "Create" at bounding box center [361, 227] width 30 height 11
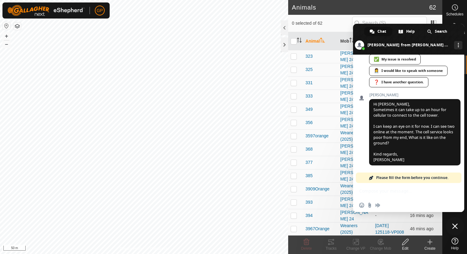
click at [428, 242] on icon at bounding box center [430, 242] width 7 height 7
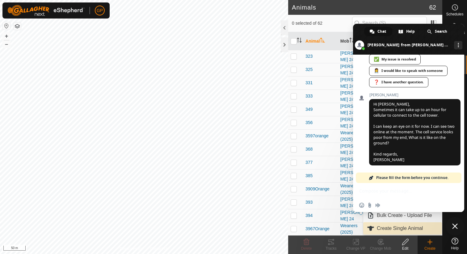
click at [411, 230] on link "Create Single Animal" at bounding box center [403, 229] width 79 height 12
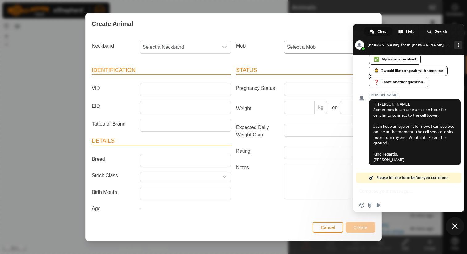
click at [292, 50] on span "Select a Mob" at bounding box center [324, 47] width 78 height 12
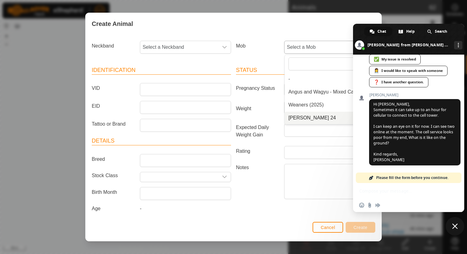
click at [293, 116] on li "[PERSON_NAME] 24" at bounding box center [330, 118] width 91 height 12
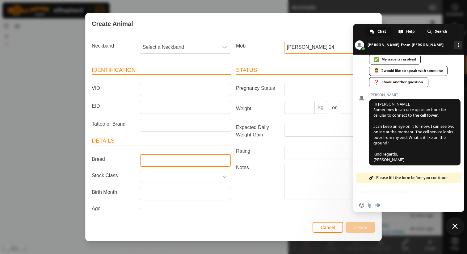
click at [200, 164] on input "Breed" at bounding box center [185, 160] width 91 height 13
type input "Angus"
click at [407, 65] on div "✅ My issue is resolved" at bounding box center [395, 59] width 52 height 10
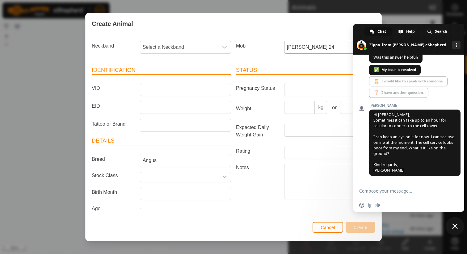
scroll to position [1410, 0]
click at [179, 85] on input "VID" at bounding box center [185, 89] width 91 height 13
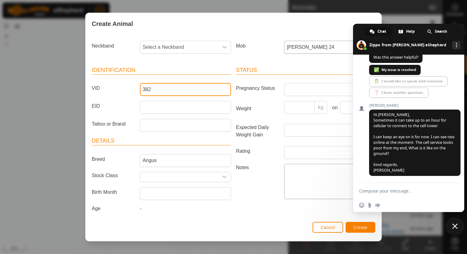
type input "382"
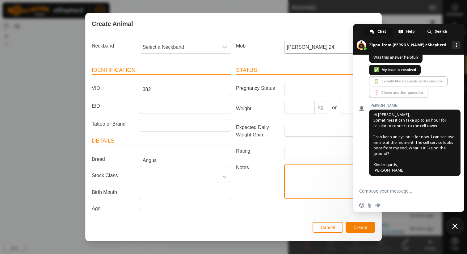
click at [295, 167] on textarea "Notes" at bounding box center [329, 181] width 91 height 35
type textarea "l"
click at [222, 45] on div "dropdown trigger" at bounding box center [225, 47] width 12 height 12
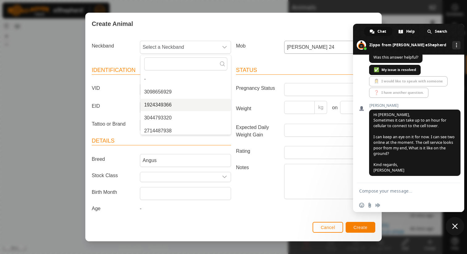
click at [458, 227] on span "Close chat" at bounding box center [456, 227] width 6 height 6
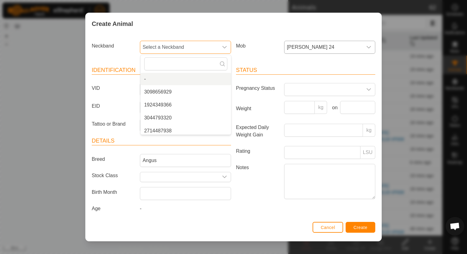
click at [175, 48] on span "Select a Neckband" at bounding box center [179, 47] width 78 height 12
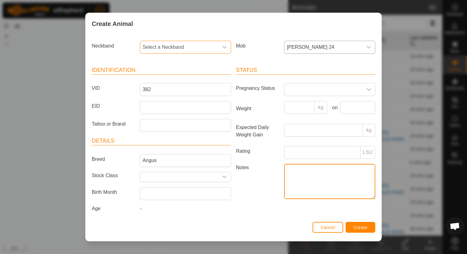
click at [296, 184] on textarea "Notes" at bounding box center [329, 181] width 91 height 35
click at [211, 45] on span "Select a Neckband" at bounding box center [179, 47] width 78 height 12
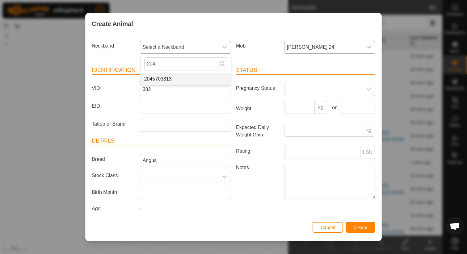
type input "204"
click at [199, 78] on li "2045703813" at bounding box center [186, 79] width 91 height 12
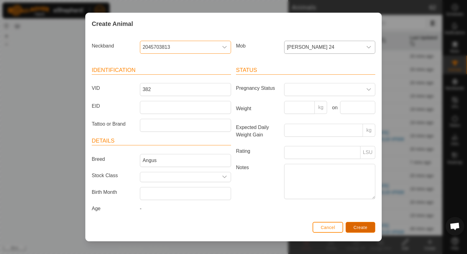
click at [363, 228] on span "Create" at bounding box center [361, 227] width 14 height 5
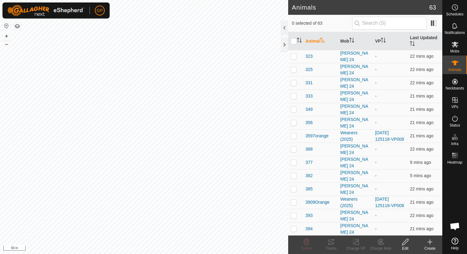
click at [430, 240] on icon at bounding box center [430, 242] width 0 height 4
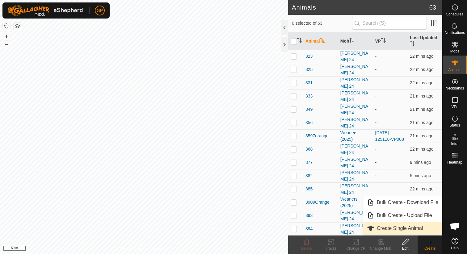
click at [425, 229] on link "Create Single Animal" at bounding box center [403, 229] width 79 height 12
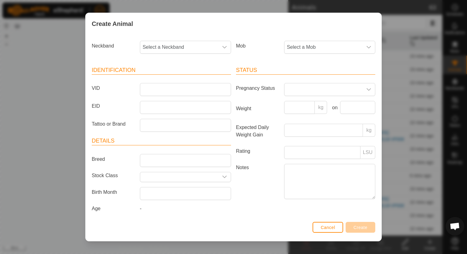
click at [356, 38] on div "Mob Select a Mob" at bounding box center [306, 49] width 144 height 23
click at [356, 42] on span "Select a Mob" at bounding box center [324, 47] width 78 height 12
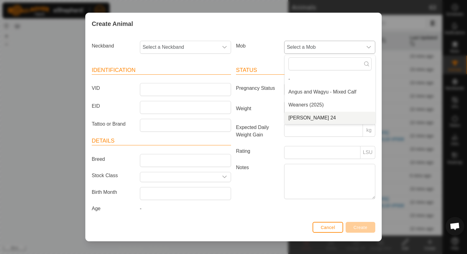
click at [331, 119] on li "[PERSON_NAME] 24" at bounding box center [330, 118] width 91 height 12
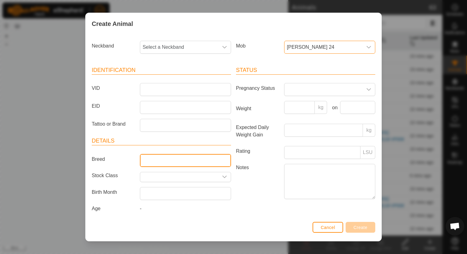
click at [186, 158] on input "Breed" at bounding box center [185, 160] width 91 height 13
type input "Angus"
click at [177, 50] on span "Select a Neckband" at bounding box center [179, 47] width 78 height 12
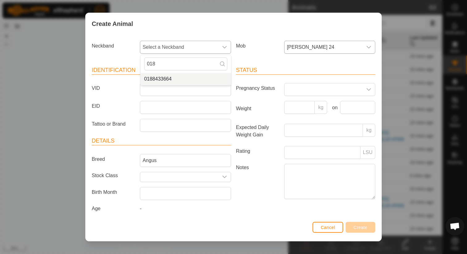
type input "018"
click at [168, 79] on li "0188433664" at bounding box center [186, 79] width 91 height 12
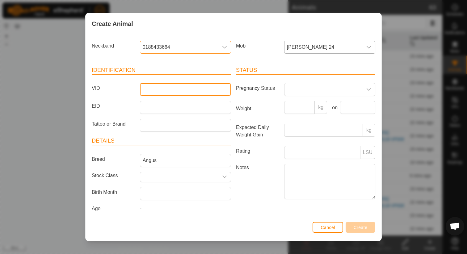
click at [167, 92] on input "VID" at bounding box center [185, 89] width 91 height 13
type input "381"
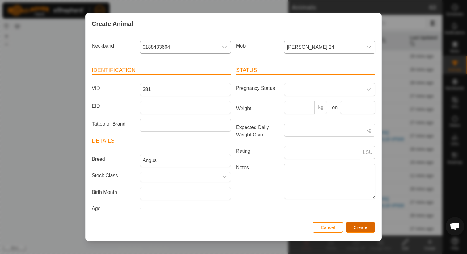
click at [359, 231] on button "Create" at bounding box center [361, 227] width 30 height 11
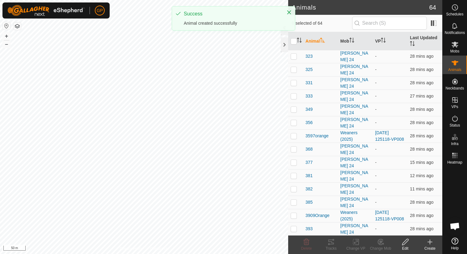
click at [432, 241] on icon at bounding box center [430, 242] width 7 height 7
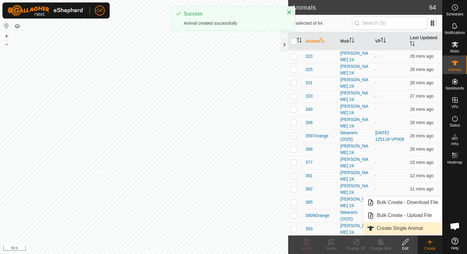
click at [414, 231] on link "Create Single Animal" at bounding box center [403, 229] width 79 height 12
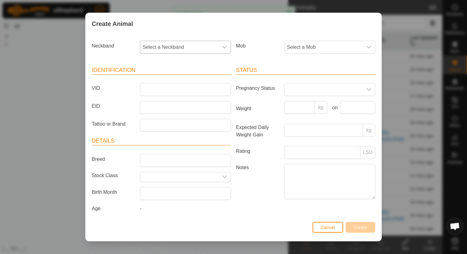
click at [222, 51] on div "dropdown trigger" at bounding box center [225, 47] width 12 height 12
click at [298, 49] on span "Select a Mob" at bounding box center [324, 47] width 78 height 12
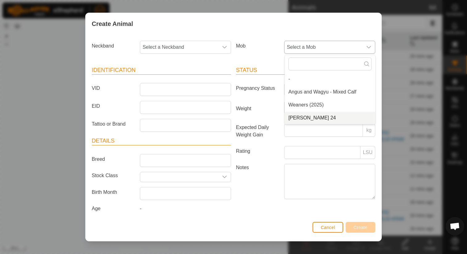
click at [295, 120] on li "[PERSON_NAME] 24" at bounding box center [330, 118] width 91 height 12
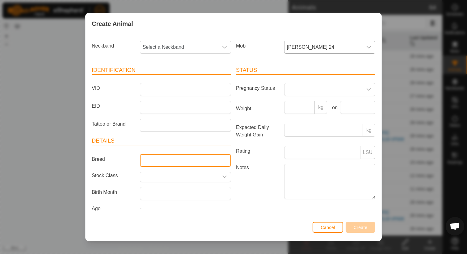
click at [154, 160] on input "Breed" at bounding box center [185, 160] width 91 height 13
type input "Angus"
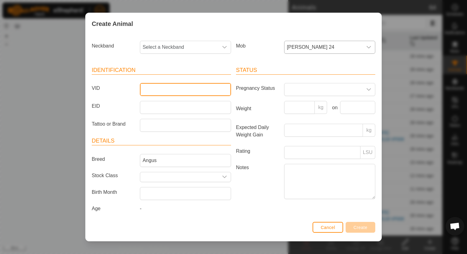
click at [153, 90] on input "VID" at bounding box center [185, 89] width 91 height 13
click at [171, 40] on div "Neckband Select a Neckband" at bounding box center [161, 49] width 144 height 23
click at [170, 45] on span "Select a Neckband" at bounding box center [179, 47] width 78 height 12
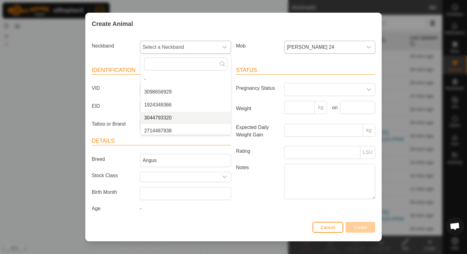
click at [165, 120] on li "3044793320" at bounding box center [186, 118] width 91 height 12
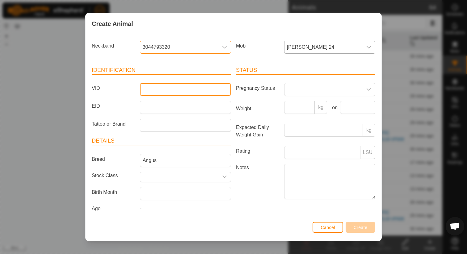
click at [162, 92] on input "VID" at bounding box center [185, 89] width 91 height 13
click at [162, 43] on span "3044793320" at bounding box center [179, 47] width 78 height 12
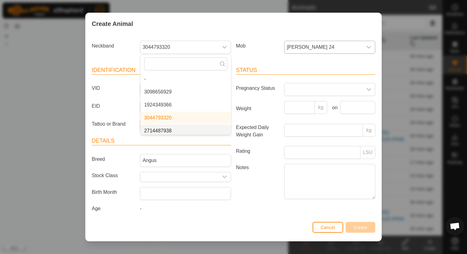
scroll to position [2, 0]
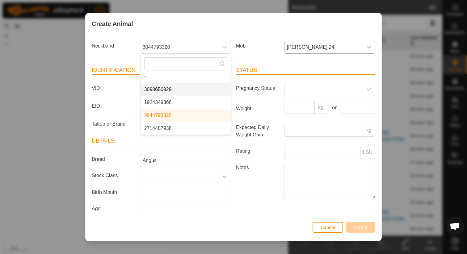
click at [174, 93] on li "3098656929" at bounding box center [186, 89] width 91 height 12
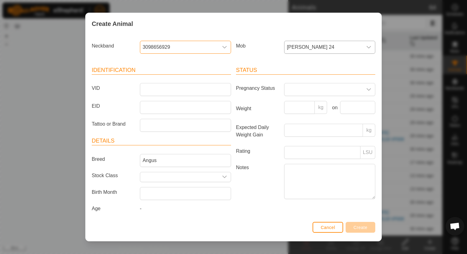
click at [172, 100] on article "Identification VID EID Tattoo or Brand" at bounding box center [161, 99] width 139 height 66
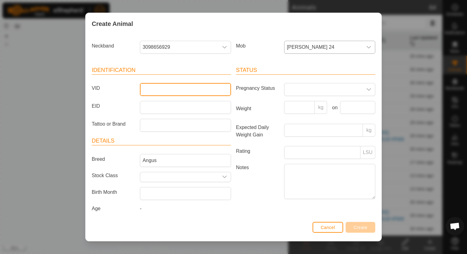
click at [172, 92] on input "VID" at bounding box center [185, 89] width 91 height 13
type input "343"
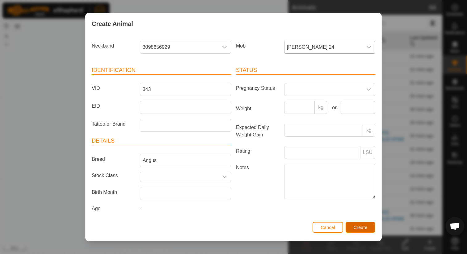
click at [360, 229] on span "Create" at bounding box center [361, 227] width 14 height 5
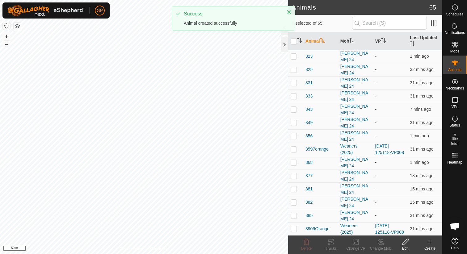
click at [429, 243] on icon at bounding box center [430, 242] width 7 height 7
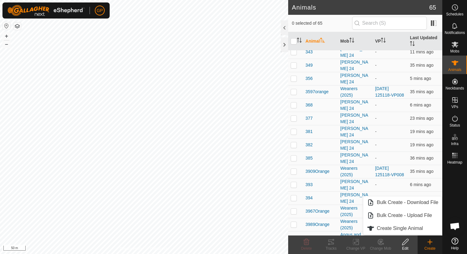
scroll to position [763, 0]
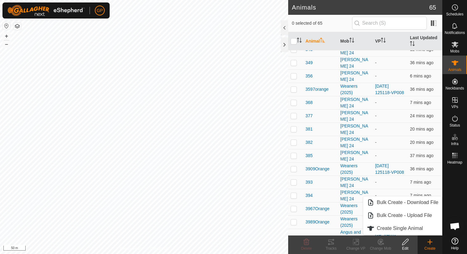
click at [433, 249] on div "Create" at bounding box center [430, 249] width 25 height 6
click at [429, 242] on icon at bounding box center [430, 242] width 4 height 0
click at [425, 229] on link "Create Single Animal" at bounding box center [403, 229] width 79 height 12
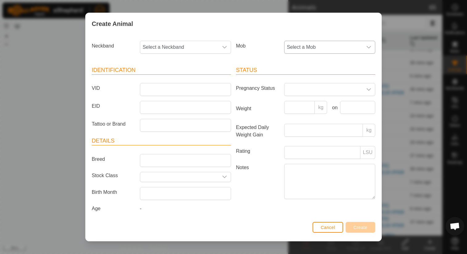
click at [302, 49] on span "Select a Mob" at bounding box center [324, 47] width 78 height 12
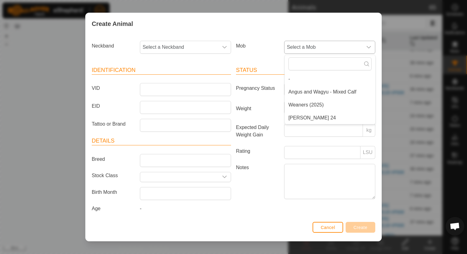
click at [291, 117] on li "[PERSON_NAME] 24" at bounding box center [330, 118] width 91 height 12
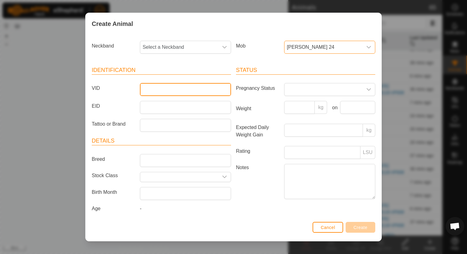
click at [189, 90] on input "VID" at bounding box center [185, 89] width 91 height 13
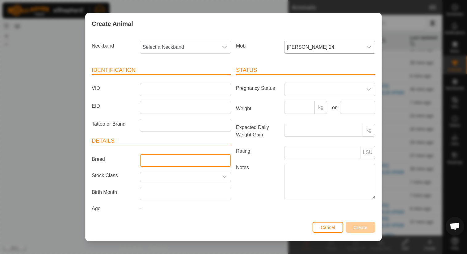
click at [145, 157] on input "Breed" at bounding box center [185, 160] width 91 height 13
type input "Angus"
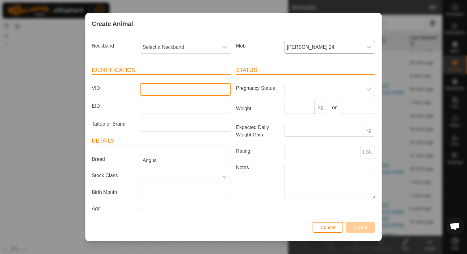
click at [149, 94] on input "VID" at bounding box center [185, 89] width 91 height 13
click at [187, 47] on span "Select a Neckband" at bounding box center [179, 47] width 78 height 12
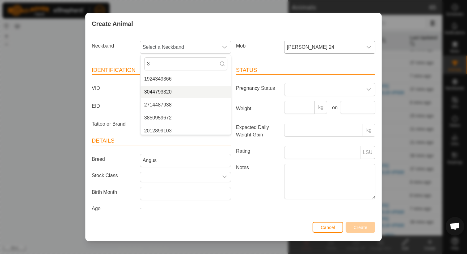
scroll to position [2, 0]
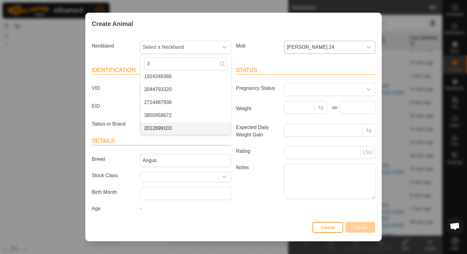
type input "3"
click at [178, 144] on header "Details" at bounding box center [161, 141] width 139 height 9
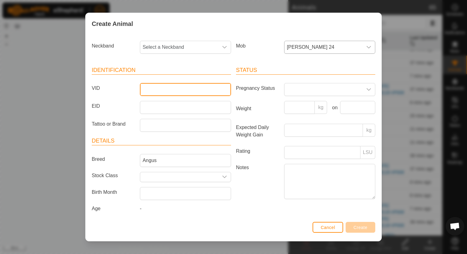
click at [173, 92] on input "VID" at bounding box center [185, 89] width 91 height 13
type input "339"
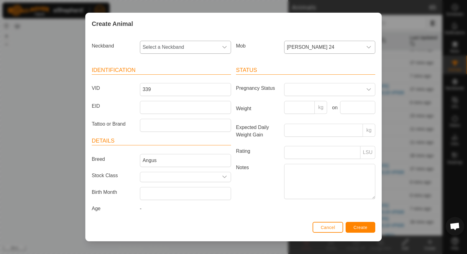
click at [202, 45] on span "Select a Neckband" at bounding box center [179, 47] width 78 height 12
type input "3044"
click at [187, 77] on li "3044793320" at bounding box center [186, 79] width 91 height 12
click at [361, 232] on button "Create" at bounding box center [361, 227] width 30 height 11
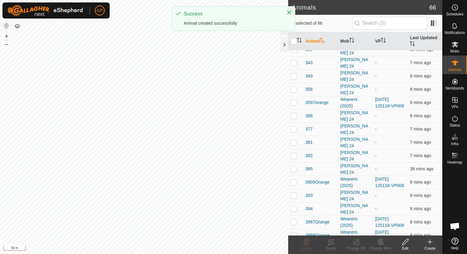
click at [428, 243] on icon at bounding box center [430, 242] width 7 height 7
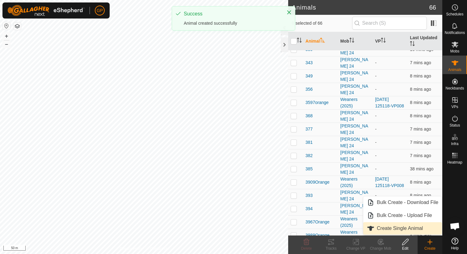
click at [420, 233] on link "Create Single Animal" at bounding box center [403, 229] width 79 height 12
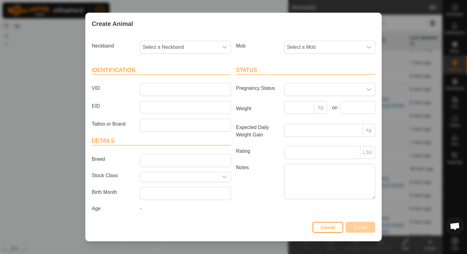
click at [302, 54] on div "Mob Select a Mob" at bounding box center [306, 49] width 144 height 23
click at [302, 49] on span "Select a Mob" at bounding box center [324, 47] width 78 height 12
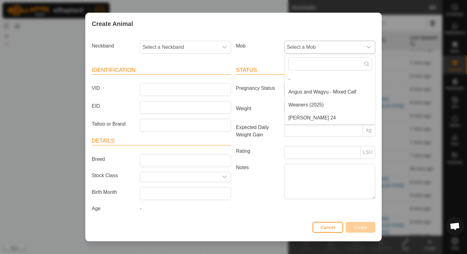
click at [296, 117] on li "[PERSON_NAME] 24" at bounding box center [330, 118] width 91 height 12
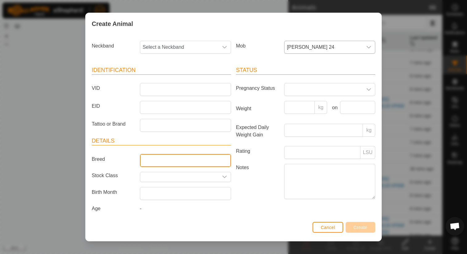
click at [219, 158] on input "Breed" at bounding box center [185, 160] width 91 height 13
type input "Angus"
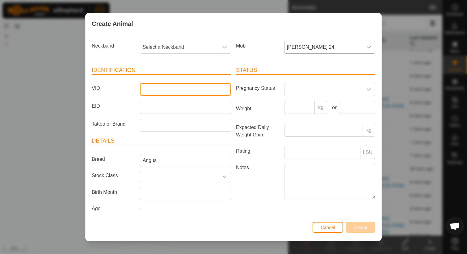
click at [201, 92] on input "VID" at bounding box center [185, 89] width 91 height 13
click at [192, 42] on span "Select a Neckband" at bounding box center [179, 47] width 78 height 12
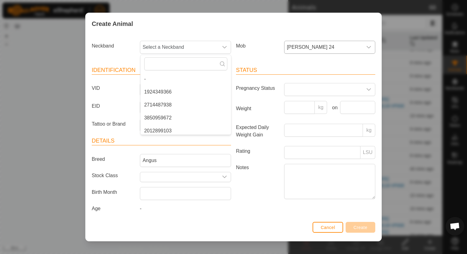
click at [111, 96] on div "VID" at bounding box center [161, 89] width 144 height 13
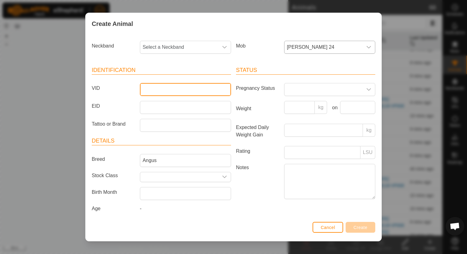
click at [150, 88] on input "VID" at bounding box center [185, 89] width 91 height 13
type input "327"
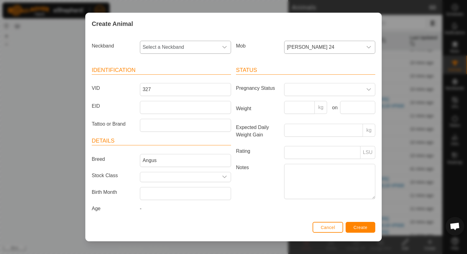
click at [155, 46] on span "Select a Neckband" at bounding box center [179, 47] width 78 height 12
type input "385"
click at [157, 79] on li "3850959672" at bounding box center [186, 79] width 91 height 12
click at [369, 229] on button "Create" at bounding box center [361, 227] width 30 height 11
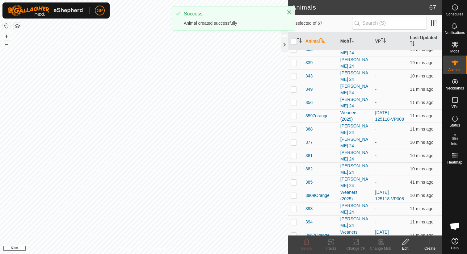
click at [430, 248] on div "Create" at bounding box center [430, 249] width 25 height 6
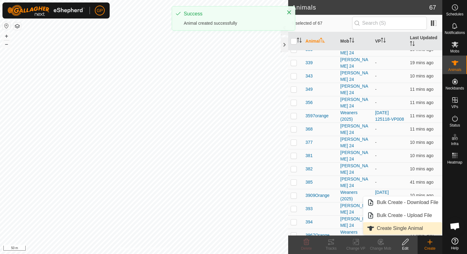
click at [412, 229] on link "Create Single Animal" at bounding box center [403, 229] width 79 height 12
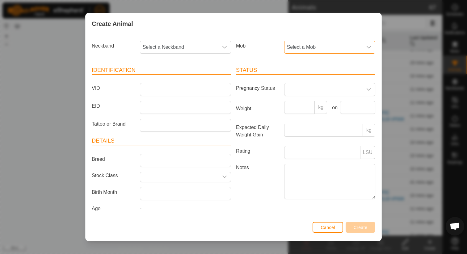
click at [326, 46] on span "Select a Mob" at bounding box center [324, 47] width 78 height 12
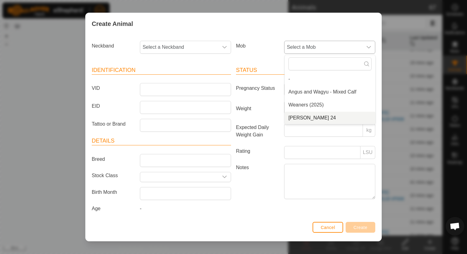
click at [305, 115] on li "[PERSON_NAME] 24" at bounding box center [330, 118] width 91 height 12
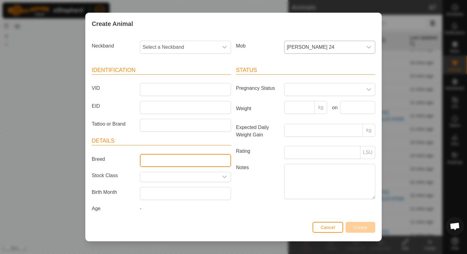
click at [179, 160] on input "Breed" at bounding box center [185, 160] width 91 height 13
type input "Angus"
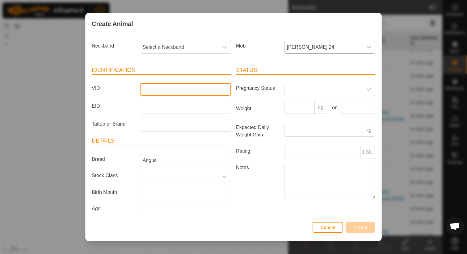
click at [174, 86] on input "VID" at bounding box center [185, 89] width 91 height 13
type input "332"
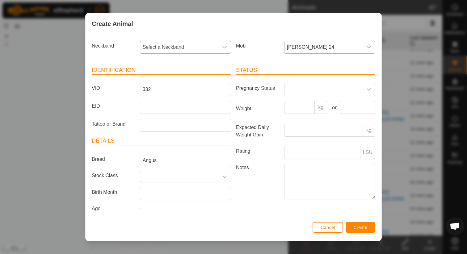
click at [181, 50] on span "Select a Neckband" at bounding box center [179, 47] width 78 height 12
type input "113"
click at [162, 81] on li "1137903068" at bounding box center [186, 79] width 91 height 12
click at [366, 228] on span "Create" at bounding box center [361, 227] width 14 height 5
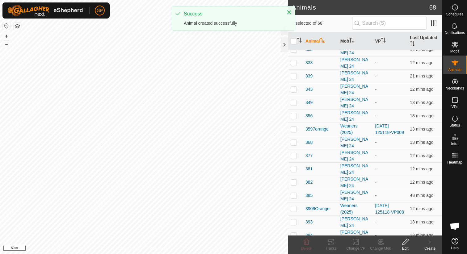
click at [429, 244] on icon at bounding box center [430, 242] width 7 height 7
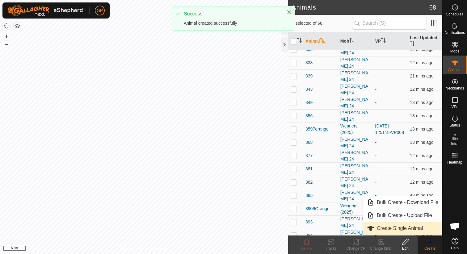
click at [412, 223] on link "Create Single Animal" at bounding box center [403, 229] width 79 height 12
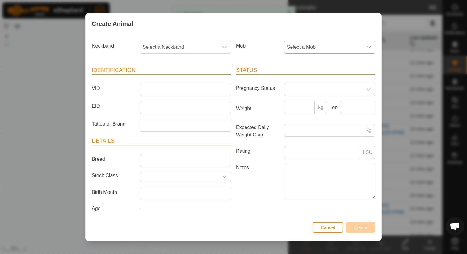
click at [296, 42] on span "Select a Mob" at bounding box center [324, 47] width 78 height 12
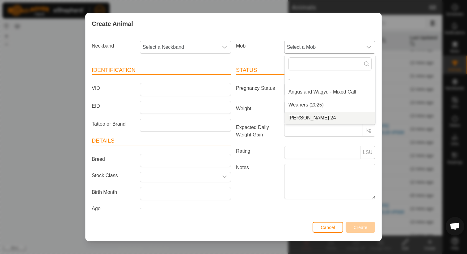
click at [294, 117] on li "[PERSON_NAME] 24" at bounding box center [330, 118] width 91 height 12
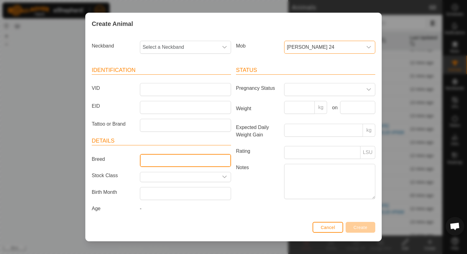
click at [167, 157] on input "Breed" at bounding box center [185, 160] width 91 height 13
type input "Angus"
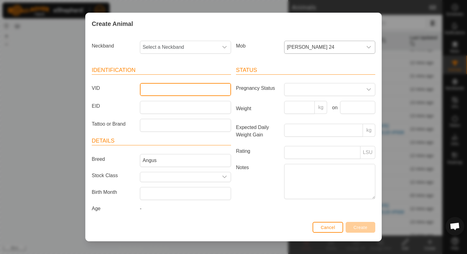
click at [159, 87] on input "VID" at bounding box center [185, 89] width 91 height 13
type input "Bull"
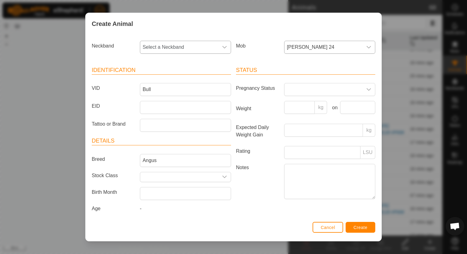
click at [189, 43] on span "Select a Neckband" at bounding box center [179, 47] width 78 height 12
type input "34"
click at [173, 91] on li "3491744313" at bounding box center [186, 92] width 91 height 12
click at [169, 88] on input "Bull" at bounding box center [185, 89] width 91 height 13
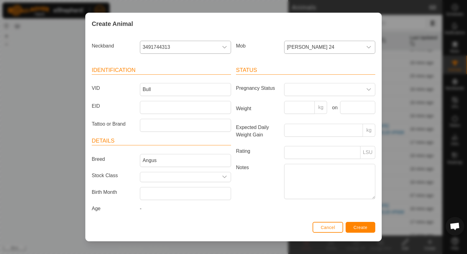
click at [139, 115] on article "Identification VID Bull EID Tattoo or Brand" at bounding box center [161, 99] width 139 height 66
click at [177, 87] on input "Bull" at bounding box center [185, 89] width 91 height 13
type input "B"
click at [142, 90] on input "rodger2" at bounding box center [185, 89] width 91 height 13
type input "Rodger2"
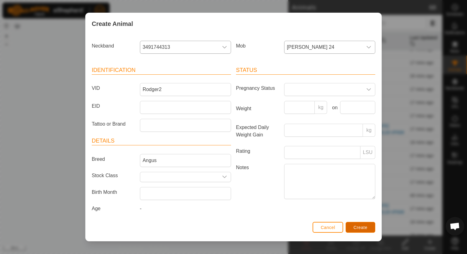
click at [368, 226] on button "Create" at bounding box center [361, 227] width 30 height 11
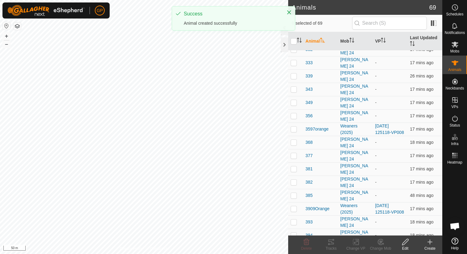
click at [430, 243] on icon at bounding box center [430, 242] width 7 height 7
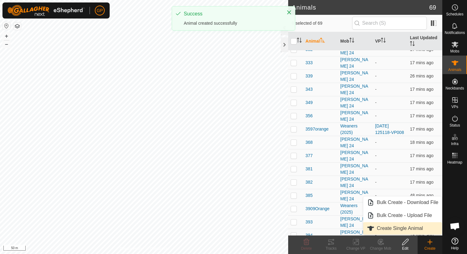
click at [420, 232] on link "Create Single Animal" at bounding box center [403, 229] width 79 height 12
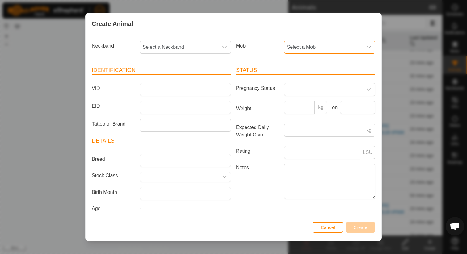
click at [327, 46] on span "Select a Mob" at bounding box center [324, 47] width 78 height 12
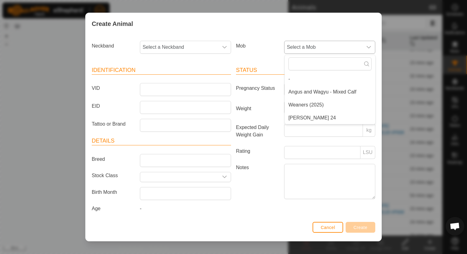
click at [299, 117] on li "[PERSON_NAME] 24" at bounding box center [330, 118] width 91 height 12
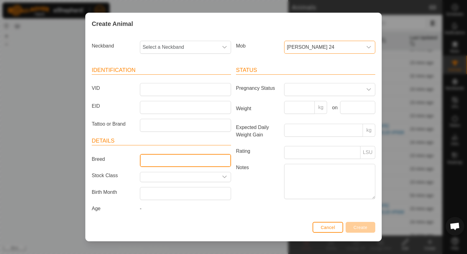
click at [153, 159] on input "Breed" at bounding box center [185, 160] width 91 height 13
type input "Angus"
click at [196, 49] on span "Select a Neckband" at bounding box center [179, 47] width 78 height 12
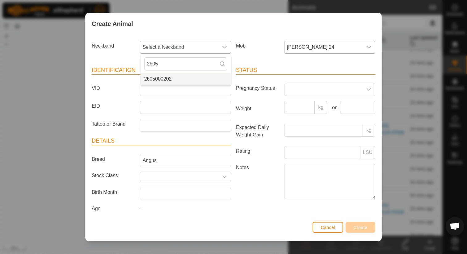
type input "2605"
click at [175, 77] on li "2605000202" at bounding box center [186, 79] width 91 height 12
type input "2605"
click at [154, 96] on article "Identification VID EID Tattoo or Brand" at bounding box center [161, 99] width 139 height 66
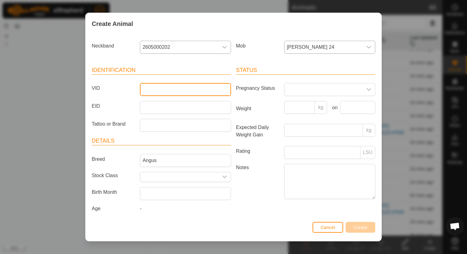
click at [154, 92] on input "VID" at bounding box center [185, 89] width 91 height 13
type input "347"
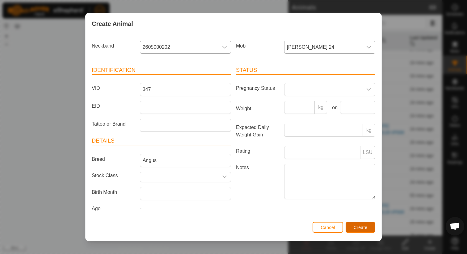
click at [364, 229] on span "Create" at bounding box center [361, 227] width 14 height 5
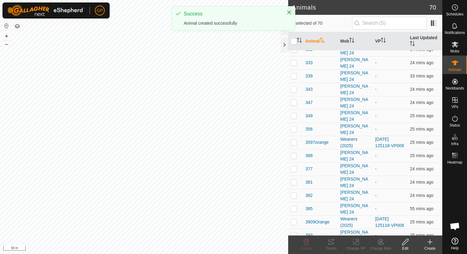
click at [430, 243] on icon at bounding box center [430, 242] width 0 height 4
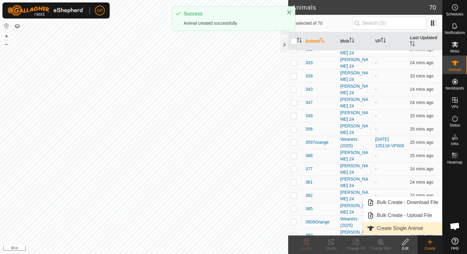
click at [410, 229] on link "Create Single Animal" at bounding box center [403, 229] width 79 height 12
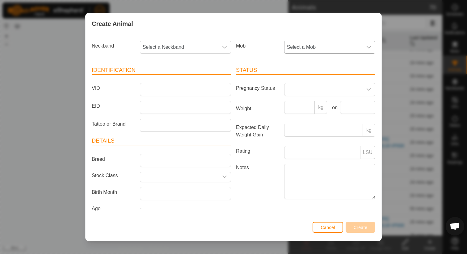
click at [344, 48] on span "Select a Mob" at bounding box center [324, 47] width 78 height 12
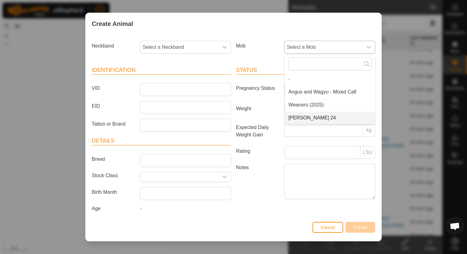
click at [300, 119] on li "[PERSON_NAME] 24" at bounding box center [330, 118] width 91 height 12
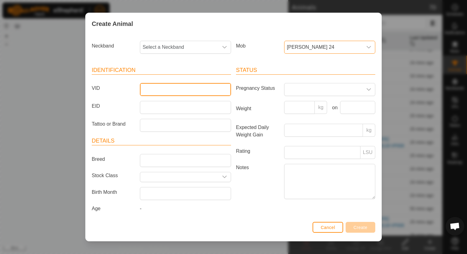
click at [194, 88] on input "VID" at bounding box center [185, 89] width 91 height 13
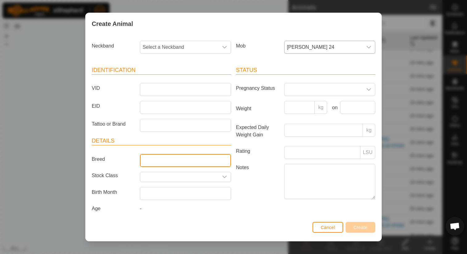
click at [145, 160] on input "Breed" at bounding box center [185, 160] width 91 height 13
type input "Angus"
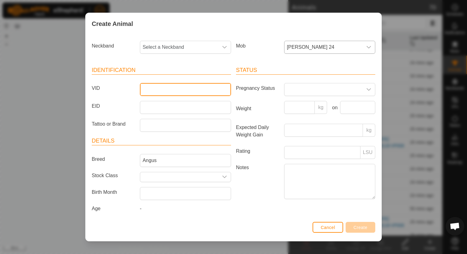
click at [181, 91] on input "VID" at bounding box center [185, 89] width 91 height 13
click at [192, 43] on span "Select a Neckband" at bounding box center [179, 47] width 78 height 12
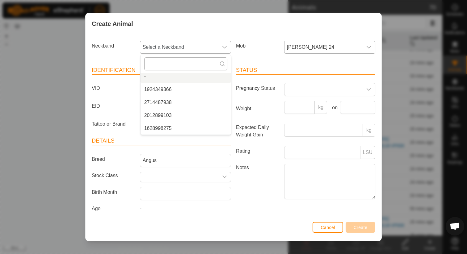
scroll to position [0, 0]
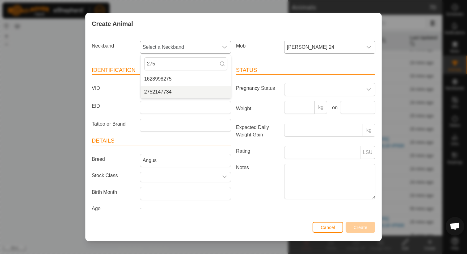
type input "275"
click at [177, 90] on li "2752147734" at bounding box center [186, 92] width 91 height 12
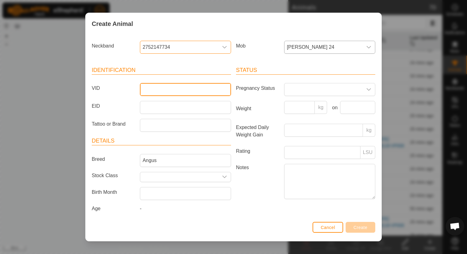
click at [177, 90] on input "VID" at bounding box center [185, 89] width 91 height 13
type input "370"
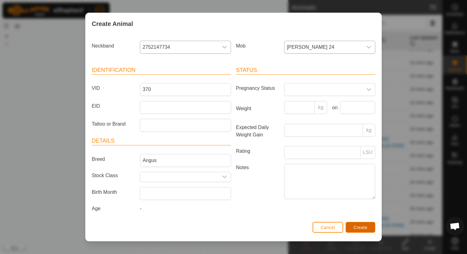
click at [360, 224] on button "Create" at bounding box center [361, 227] width 30 height 11
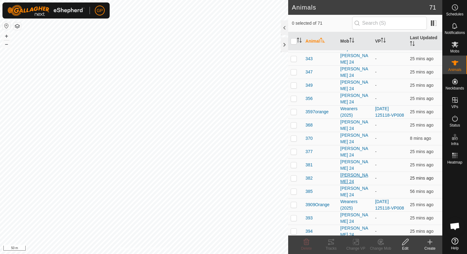
scroll to position [804, 0]
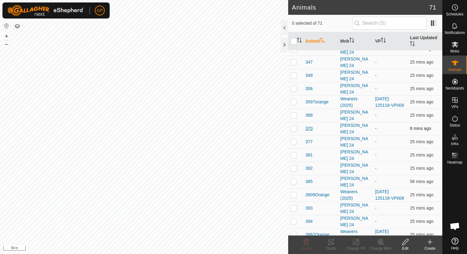
click at [309, 126] on span "370" at bounding box center [309, 129] width 7 height 6
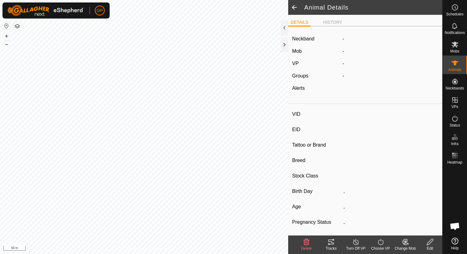
type input "370"
type input "-"
type input "Angus"
type input "-"
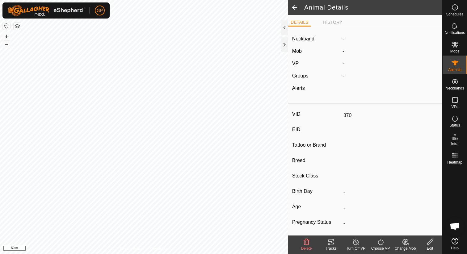
type input "0 kg"
type input "-"
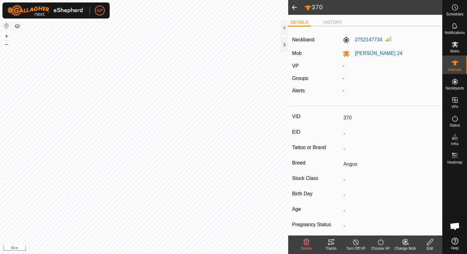
click at [430, 245] on icon at bounding box center [431, 242] width 8 height 7
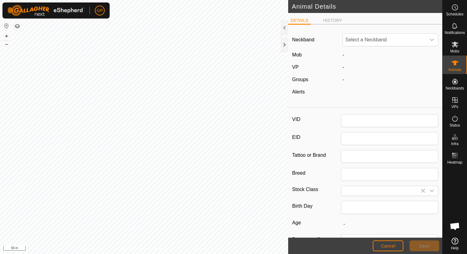
type input "370"
type input "Angus"
type input "0"
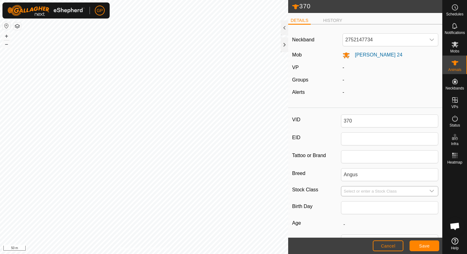
click at [356, 190] on input "Select or enter a Stock Class" at bounding box center [384, 192] width 85 height 10
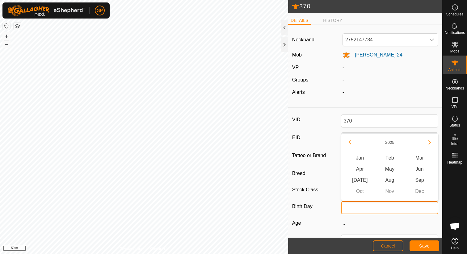
click at [349, 207] on input "text" at bounding box center [390, 208] width 98 height 13
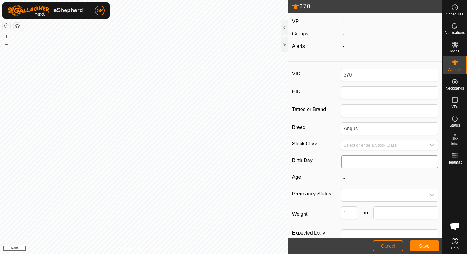
scroll to position [64, 0]
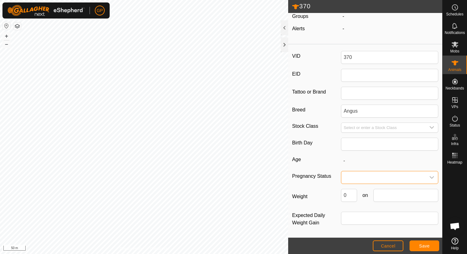
click at [351, 178] on span at bounding box center [384, 178] width 85 height 12
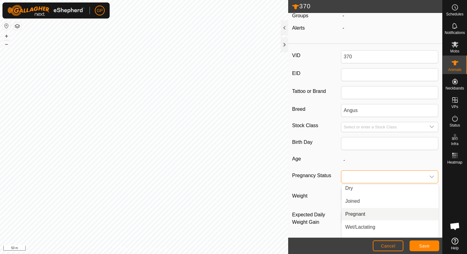
scroll to position [0, 0]
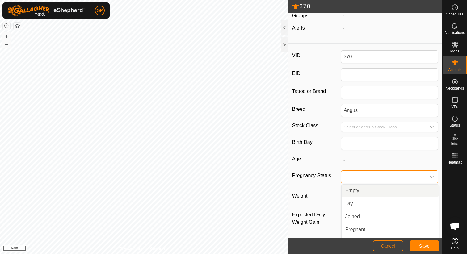
click at [351, 189] on li "Empty" at bounding box center [390, 191] width 97 height 12
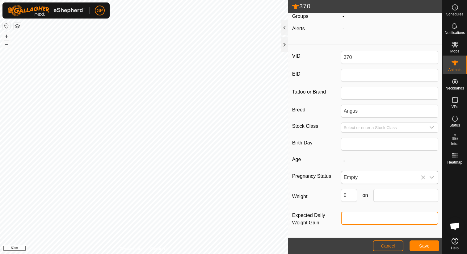
click at [364, 216] on input "Expected Daily Weight Gain" at bounding box center [390, 218] width 98 height 13
click at [342, 242] on footer "Cancel Save" at bounding box center [365, 246] width 154 height 16
click at [386, 250] on button "Cancel" at bounding box center [388, 246] width 31 height 11
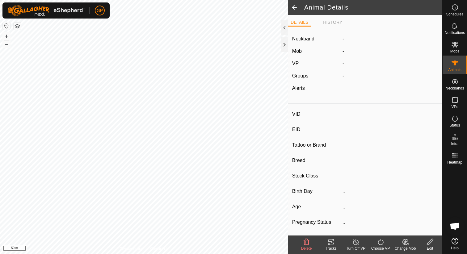
type input "370"
type input "-"
type input "Angus"
type input "-"
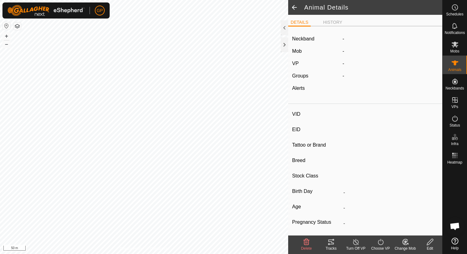
type input "0 kg"
type input "-"
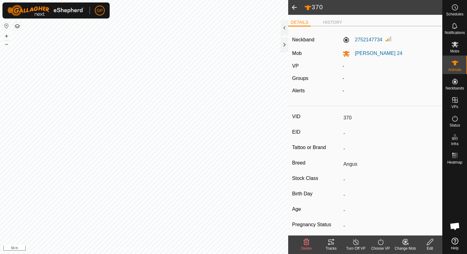
click at [296, 4] on span at bounding box center [294, 7] width 12 height 15
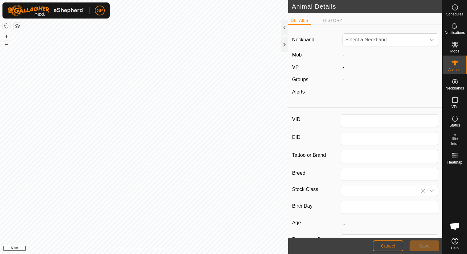
type input "370"
type input "Angus"
type input "0"
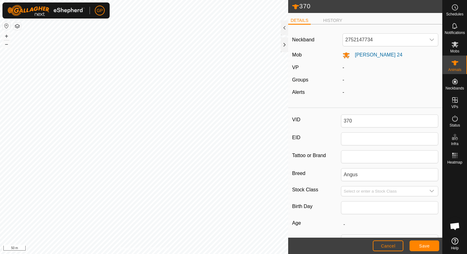
click at [297, 6] on icon at bounding box center [295, 6] width 7 height 5
click at [403, 247] on button "Cancel" at bounding box center [388, 246] width 31 height 11
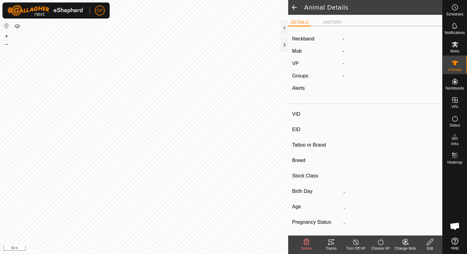
type input "370"
type input "-"
type input "Angus"
type input "-"
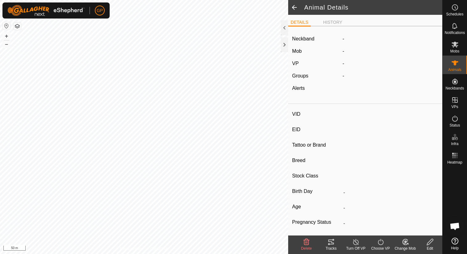
type input "0 kg"
type input "-"
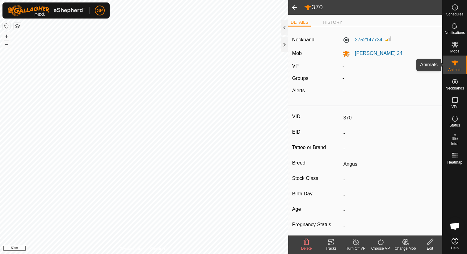
click at [457, 64] on icon at bounding box center [455, 62] width 7 height 7
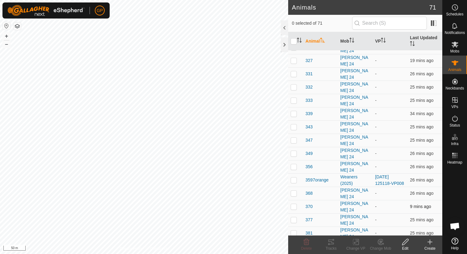
scroll to position [726, 0]
click at [292, 200] on td at bounding box center [295, 206] width 15 height 13
checkbox input "true"
click at [403, 241] on icon at bounding box center [406, 242] width 8 height 7
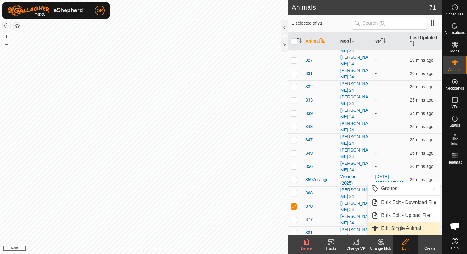
click at [399, 228] on link "Edit Single Animal" at bounding box center [404, 229] width 73 height 12
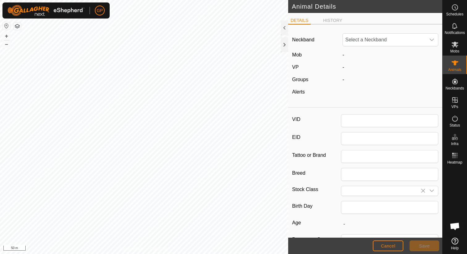
type input "370"
type input "Angus"
type input "0"
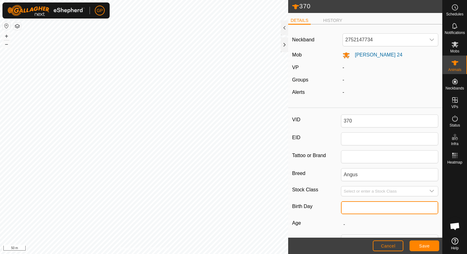
click at [373, 208] on input "text" at bounding box center [390, 208] width 98 height 13
click at [326, 212] on label "Birth Day" at bounding box center [316, 207] width 49 height 11
click at [341, 181] on input "Angus" at bounding box center [390, 175] width 98 height 13
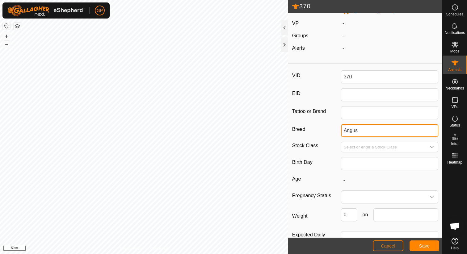
scroll to position [64, 0]
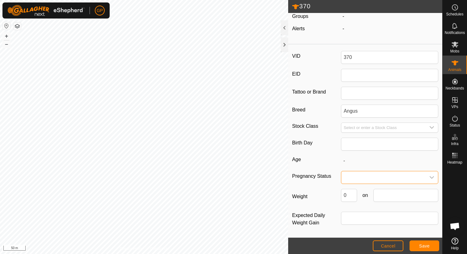
click at [353, 177] on span at bounding box center [384, 178] width 85 height 12
click at [352, 195] on li "Empty" at bounding box center [390, 191] width 97 height 12
click at [357, 177] on span "Empty" at bounding box center [384, 178] width 85 height 12
click at [433, 244] on button "Save" at bounding box center [425, 246] width 30 height 11
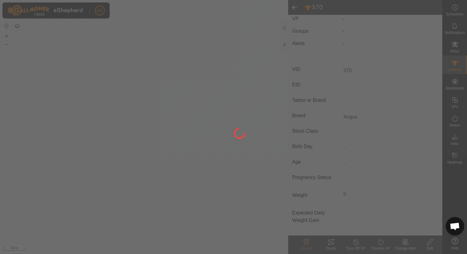
scroll to position [49, 0]
type input "-"
type input "0 kg"
type input "-"
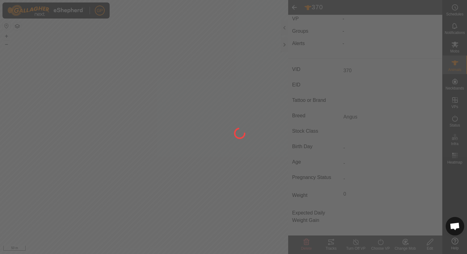
type input "-"
type input "Empty"
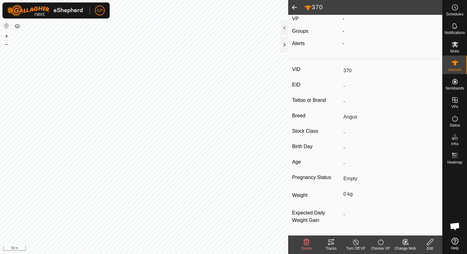
click at [294, 7] on span at bounding box center [294, 7] width 12 height 15
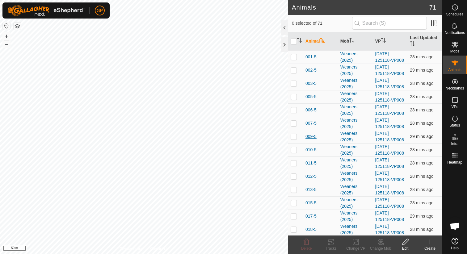
click at [314, 134] on span "009-5" at bounding box center [311, 137] width 11 height 6
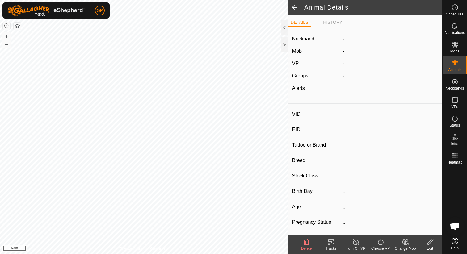
type input "009-5"
type input "-"
type input "[PERSON_NAME]"
type input "-"
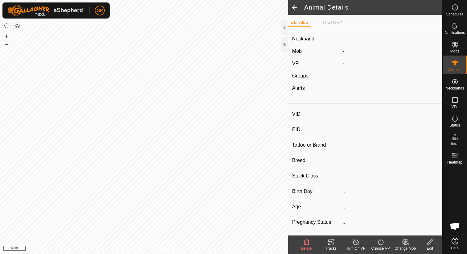
type input "360 kg"
type input "1 kg"
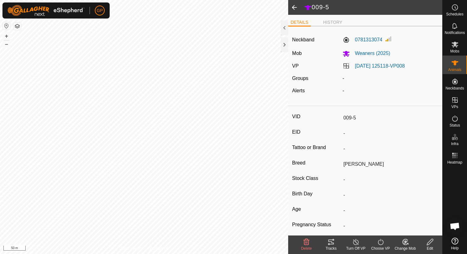
click at [295, 6] on span at bounding box center [294, 7] width 12 height 15
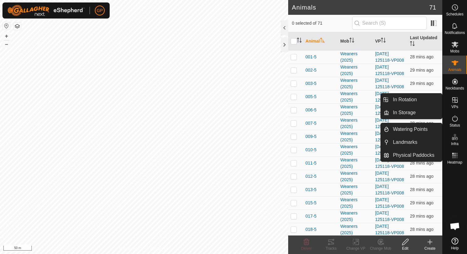
click at [458, 104] on icon at bounding box center [455, 99] width 7 height 7
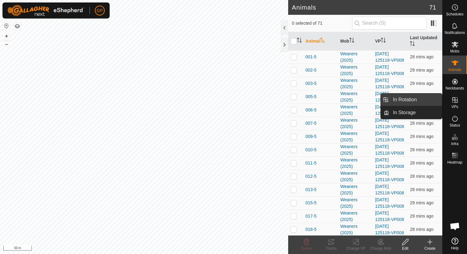
click at [427, 99] on link "In Rotation" at bounding box center [416, 100] width 53 height 12
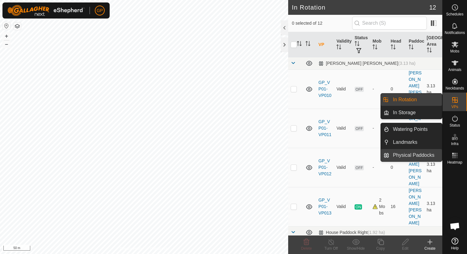
click at [424, 155] on link "Physical Paddocks" at bounding box center [416, 155] width 53 height 12
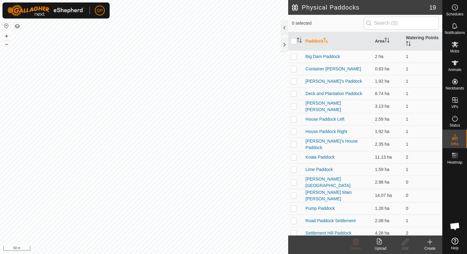
click at [382, 243] on icon at bounding box center [379, 242] width 5 height 6
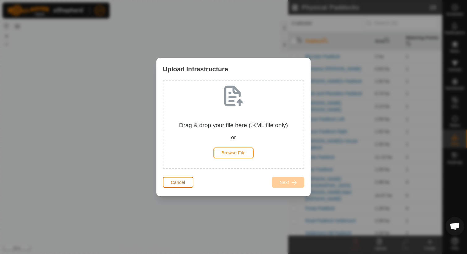
click at [187, 182] on button "Cancel" at bounding box center [178, 182] width 31 height 11
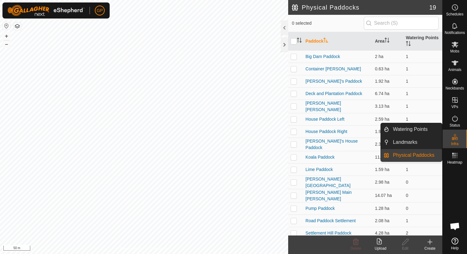
click at [423, 156] on link "Physical Paddocks" at bounding box center [416, 155] width 53 height 12
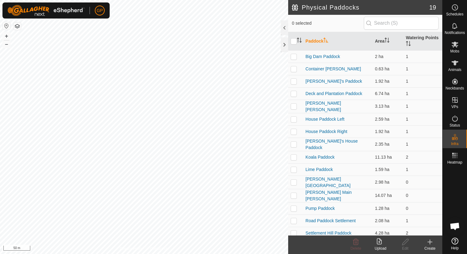
click at [433, 242] on icon at bounding box center [430, 242] width 7 height 7
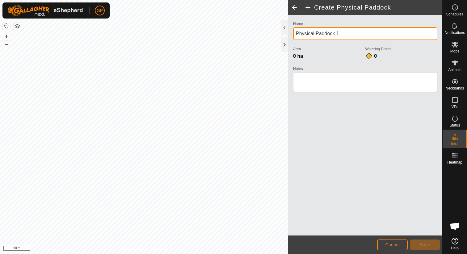
click at [327, 33] on input "Physical Paddock 1" at bounding box center [365, 33] width 144 height 13
click at [344, 36] on input "Physical Paddock 1" at bounding box center [365, 33] width 144 height 13
drag, startPoint x: 344, startPoint y: 36, endPoint x: 293, endPoint y: 32, distance: 51.7
click at [293, 32] on div "Name Physical Paddock 1 Area 0 ha Watering Points 0 Notes" at bounding box center [365, 59] width 149 height 79
type input "[PERSON_NAME] [PERSON_NAME]"
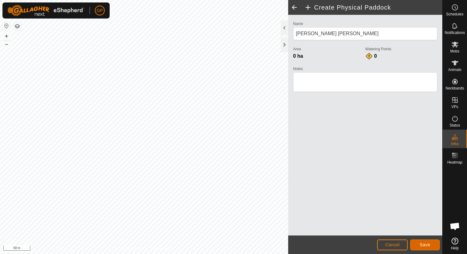
click at [430, 246] on span "Save" at bounding box center [425, 245] width 11 height 5
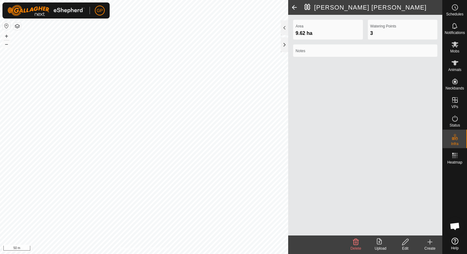
click at [295, 5] on span at bounding box center [294, 7] width 12 height 15
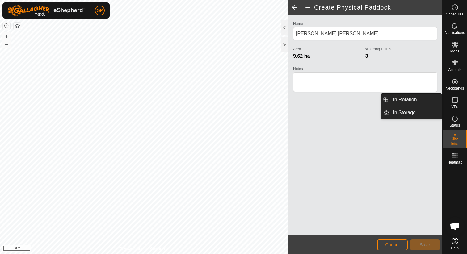
click at [457, 105] on es-virtualpaddocks-svg-icon at bounding box center [455, 100] width 11 height 10
click at [422, 98] on link "In Rotation" at bounding box center [416, 100] width 53 height 12
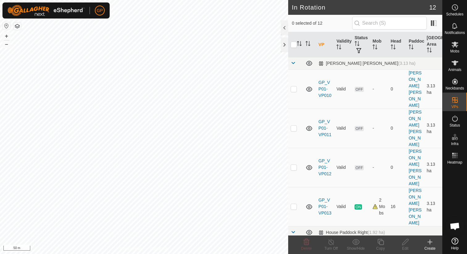
click at [429, 241] on icon at bounding box center [430, 242] width 7 height 7
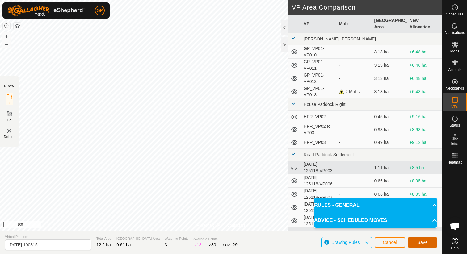
click at [420, 240] on span "Save" at bounding box center [423, 242] width 11 height 5
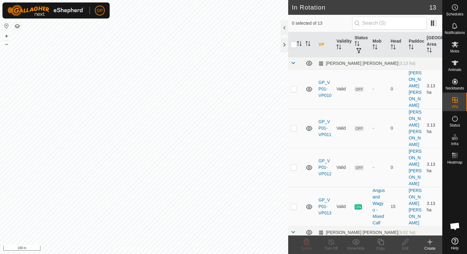
checkbox input "true"
click at [411, 243] on edit-svg-icon at bounding box center [405, 242] width 25 height 7
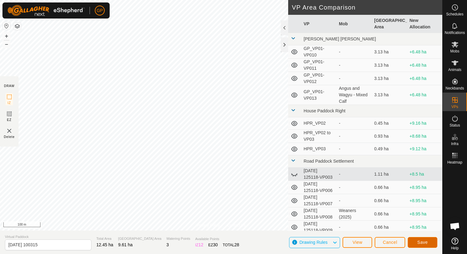
click at [428, 241] on button "Save" at bounding box center [423, 242] width 30 height 11
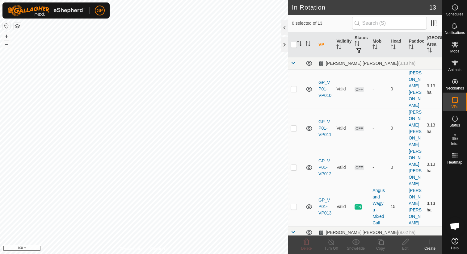
checkbox input "true"
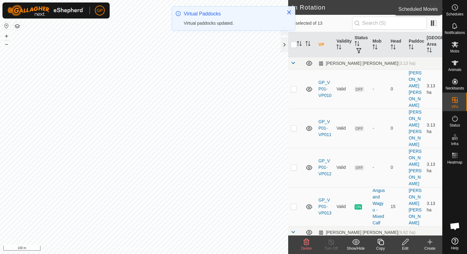
click at [458, 6] on icon at bounding box center [455, 7] width 7 height 7
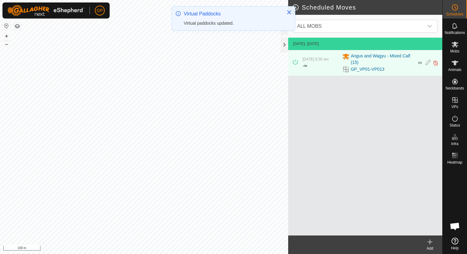
click at [433, 242] on icon at bounding box center [430, 242] width 4 height 0
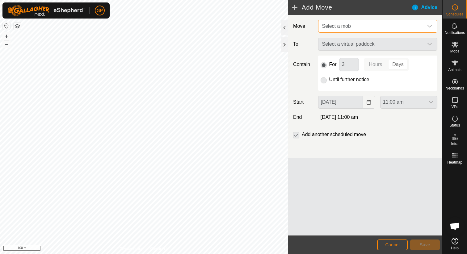
click at [351, 27] on span "Select a mob" at bounding box center [372, 26] width 104 height 12
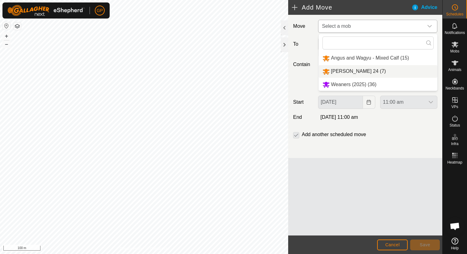
click at [343, 70] on li "[PERSON_NAME] 24 (7)" at bounding box center [378, 71] width 119 height 13
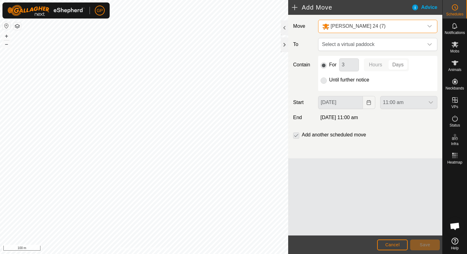
click at [367, 26] on div "[PERSON_NAME] 24 (7)" at bounding box center [371, 27] width 99 height 8
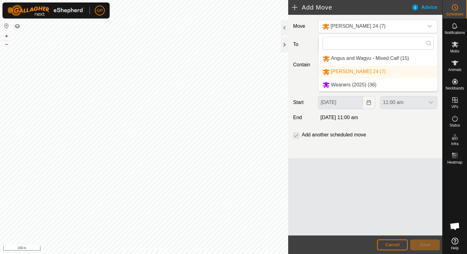
click at [362, 73] on li "[PERSON_NAME] 24 (7)" at bounding box center [378, 72] width 119 height 13
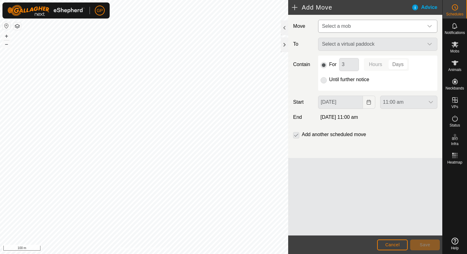
click at [369, 25] on span "Select a mob" at bounding box center [372, 26] width 104 height 12
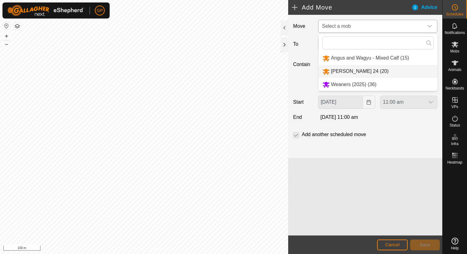
click at [364, 72] on li "Facey 24 (20)" at bounding box center [378, 71] width 119 height 13
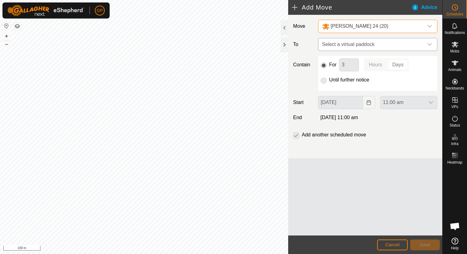
scroll to position [1410, 0]
click at [353, 46] on span "Select a virtual paddock" at bounding box center [372, 44] width 104 height 12
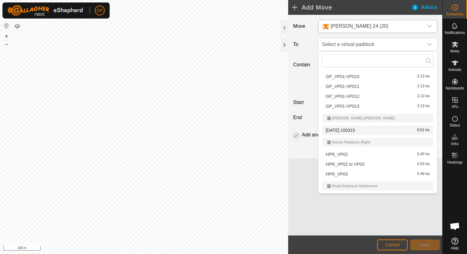
scroll to position [8, 0]
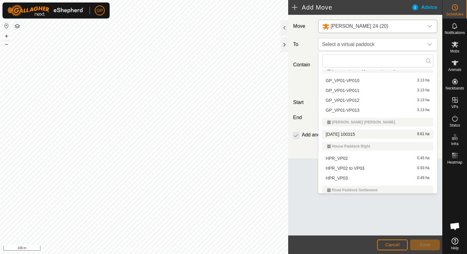
click at [348, 134] on li "2025-09-19 100315 9.61 ha" at bounding box center [377, 134] width 111 height 9
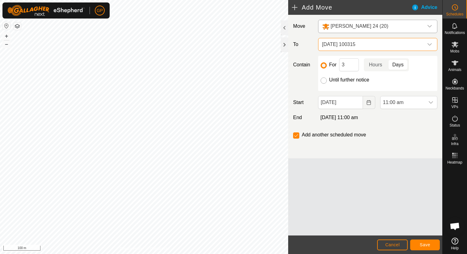
click at [325, 81] on input "Until further notice" at bounding box center [324, 81] width 6 height 6
radio input "true"
checkbox input "false"
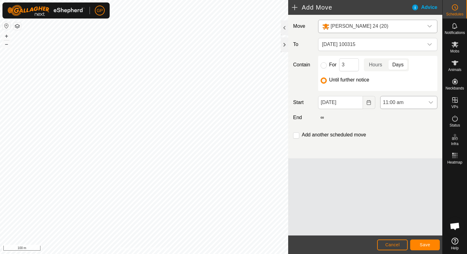
click at [420, 101] on span "11:00 am" at bounding box center [403, 102] width 44 height 12
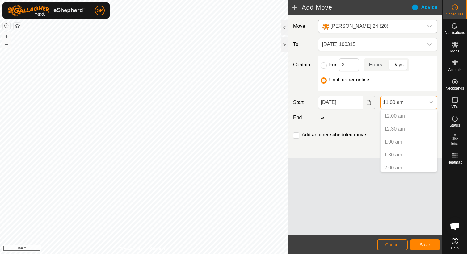
scroll to position [236, 0]
click at [406, 168] on li "11:00 am" at bounding box center [409, 166] width 57 height 12
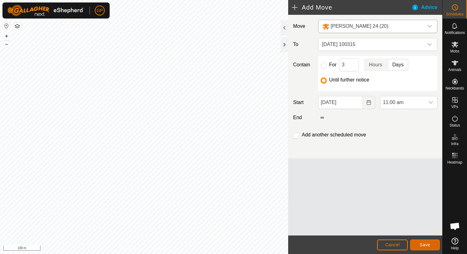
click at [421, 243] on span "Save" at bounding box center [425, 245] width 11 height 5
